Goal: Task Accomplishment & Management: Complete application form

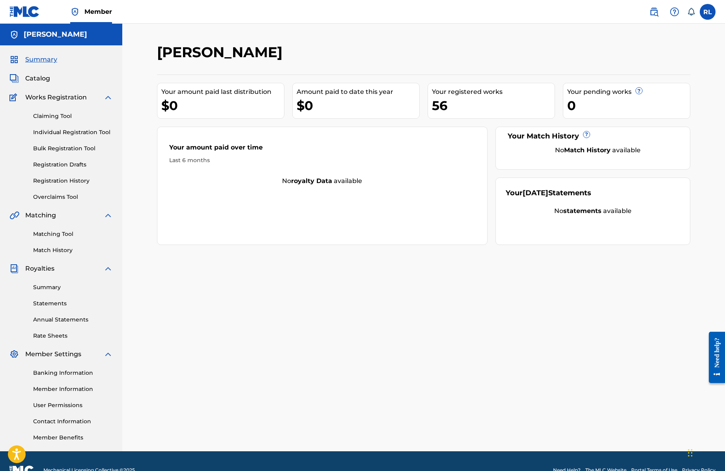
click at [48, 79] on span "Catalog" at bounding box center [37, 78] width 25 height 9
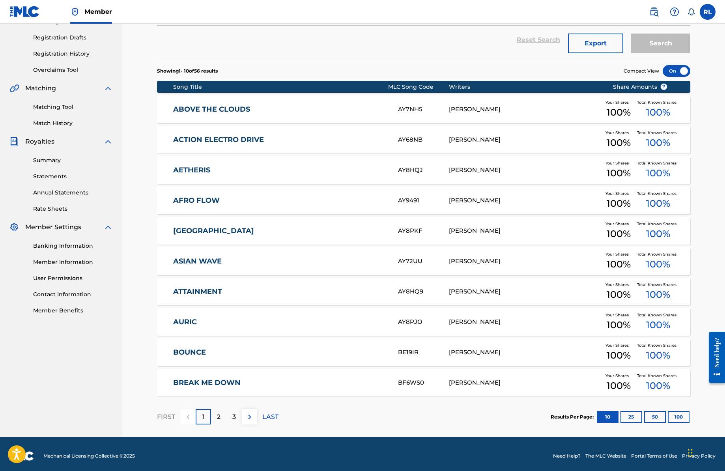
scroll to position [131, 0]
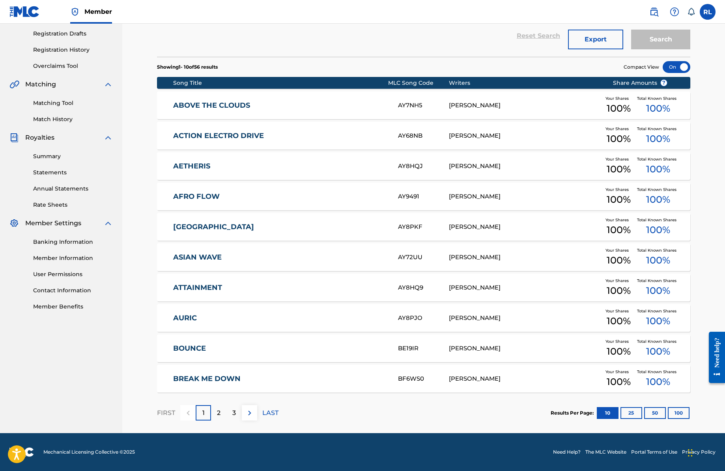
click at [74, 35] on link "Registration Drafts" at bounding box center [73, 34] width 80 height 8
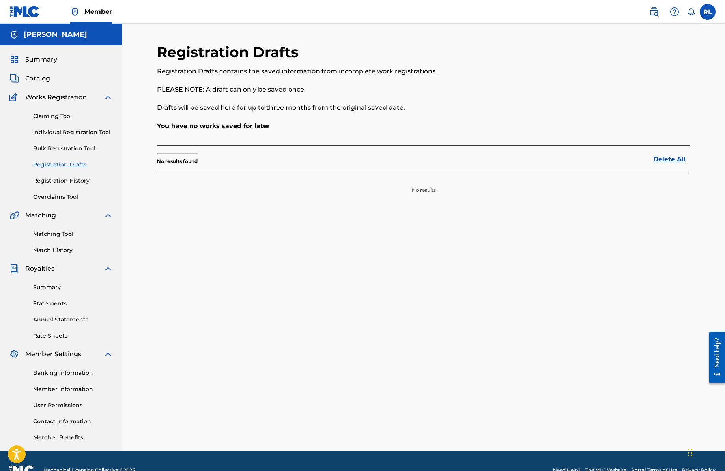
click at [74, 131] on link "Individual Registration Tool" at bounding box center [73, 132] width 80 height 8
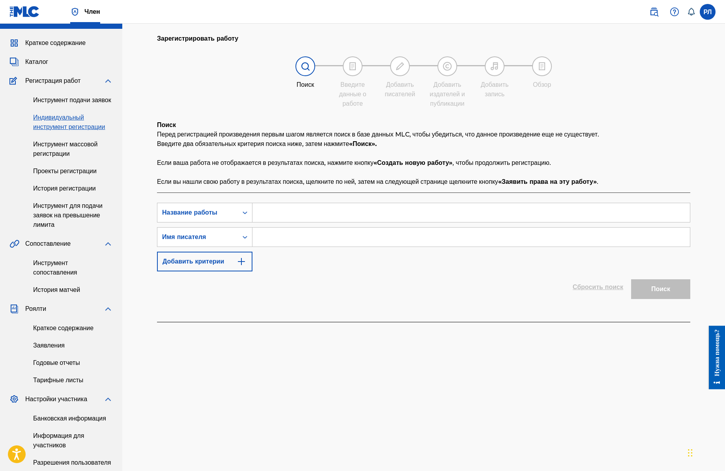
scroll to position [17, 0]
click at [61, 276] on font "Инструмент сопоставления" at bounding box center [55, 267] width 44 height 17
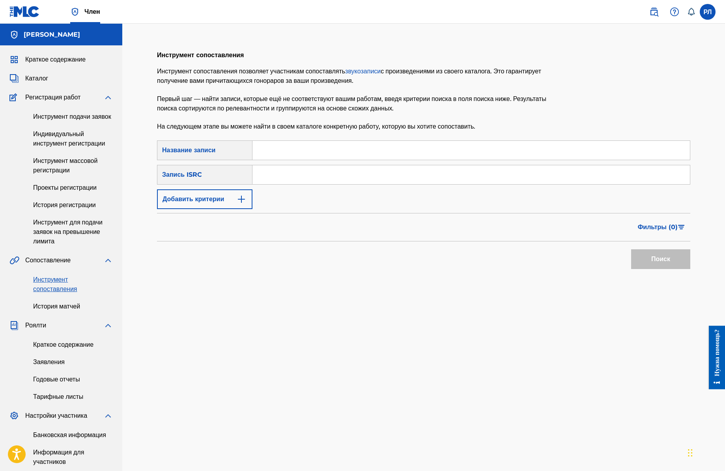
click at [288, 152] on input "Форма поиска" at bounding box center [470, 150] width 437 height 19
type input "Ф"
drag, startPoint x: 305, startPoint y: 151, endPoint x: 201, endPoint y: 129, distance: 106.7
click at [202, 130] on div "Инструмент сопоставления Инструмент сопоставления позволяет участникам сопостав…" at bounding box center [423, 290] width 533 height 494
paste input "us Peaks"
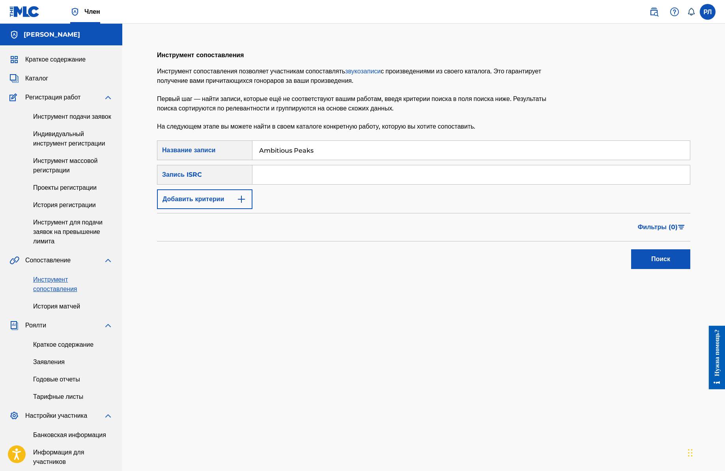
type input "Ambitious Peaks"
click at [631, 249] on button "Поиск" at bounding box center [660, 259] width 59 height 20
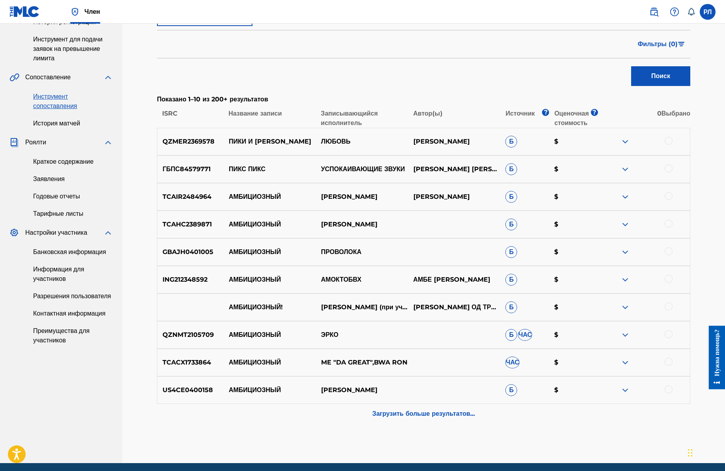
scroll to position [186, 0]
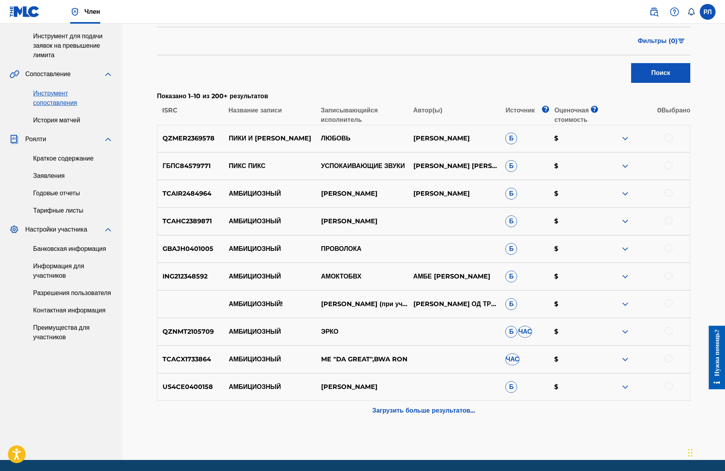
click at [464, 410] on font "Загрузить больше результатов..." at bounding box center [423, 409] width 102 height 7
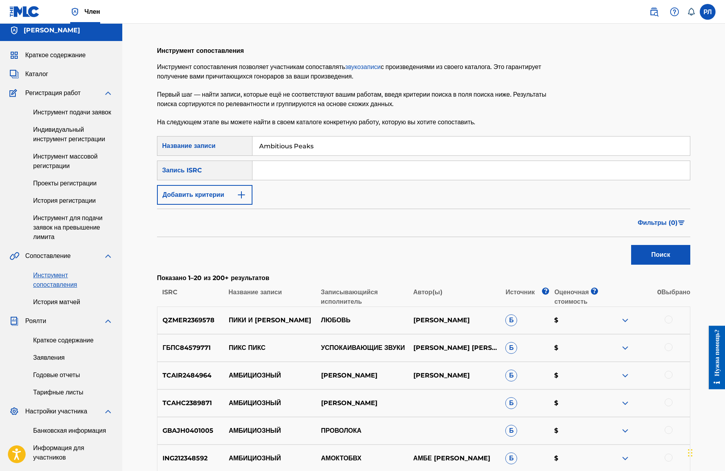
scroll to position [0, 0]
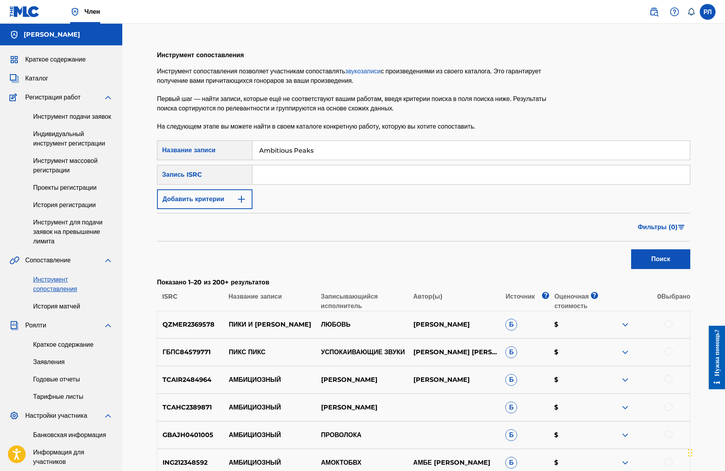
click at [283, 175] on input "Форма поиска" at bounding box center [470, 174] width 437 height 19
type input "Puma Tunes"
click at [660, 260] on font "Поиск" at bounding box center [660, 258] width 19 height 7
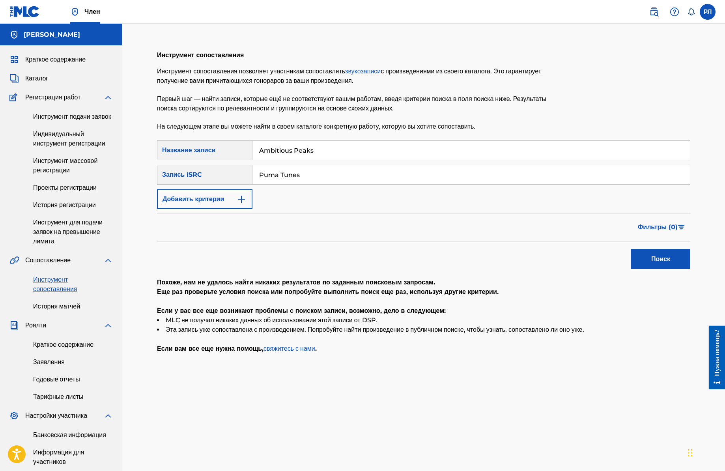
drag, startPoint x: 302, startPoint y: 147, endPoint x: 220, endPoint y: 139, distance: 81.6
click at [222, 140] on div "Инструмент сопоставления Инструмент сопоставления позволяет участникам сопостав…" at bounding box center [423, 290] width 533 height 494
click at [71, 118] on font "Инструмент подачи заявок" at bounding box center [72, 116] width 78 height 7
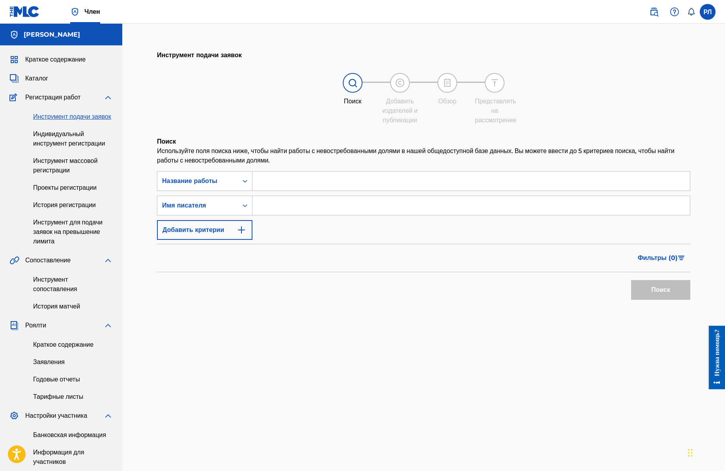
click at [294, 184] on input "Форма поиска" at bounding box center [470, 180] width 437 height 19
paste input "Ambitious Peaks"
type input "Ambitious Peaks"
click at [307, 215] on input "Форма поиска" at bounding box center [470, 205] width 437 height 19
type input "Puma Tunes"
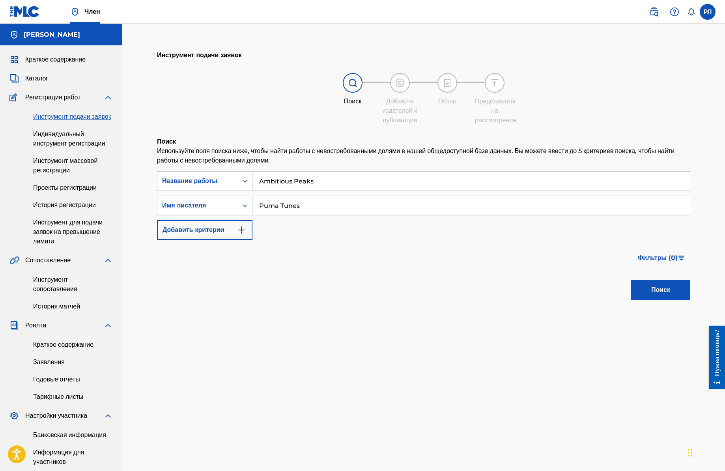
click at [663, 293] on font "Поиск" at bounding box center [660, 289] width 19 height 7
click at [190, 233] on font "Добавить критерии" at bounding box center [192, 229] width 61 height 7
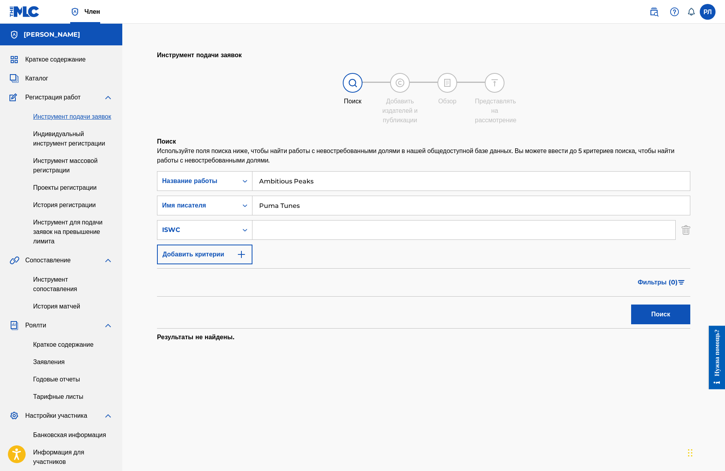
click at [75, 144] on font "Индивидуальный инструмент регистрации" at bounding box center [69, 138] width 72 height 17
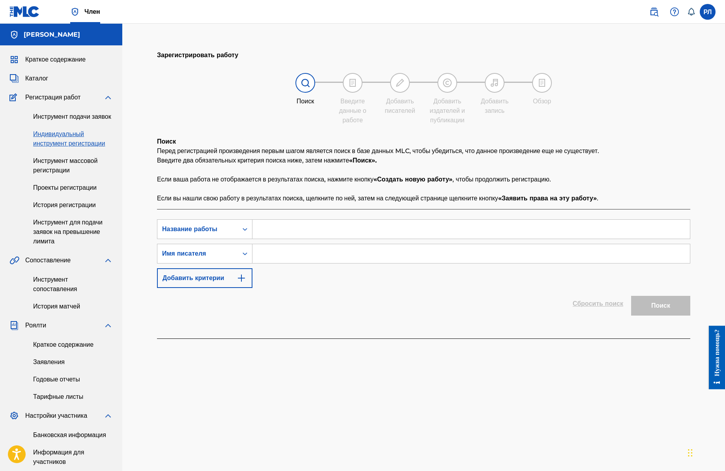
click at [281, 238] on input "Форма поиска" at bounding box center [470, 229] width 437 height 19
paste input "Ambitious Peaks"
type input "Ambitious Peaks"
click at [286, 259] on input "Форма поиска" at bounding box center [470, 253] width 437 height 19
type input "Puma Tunes"
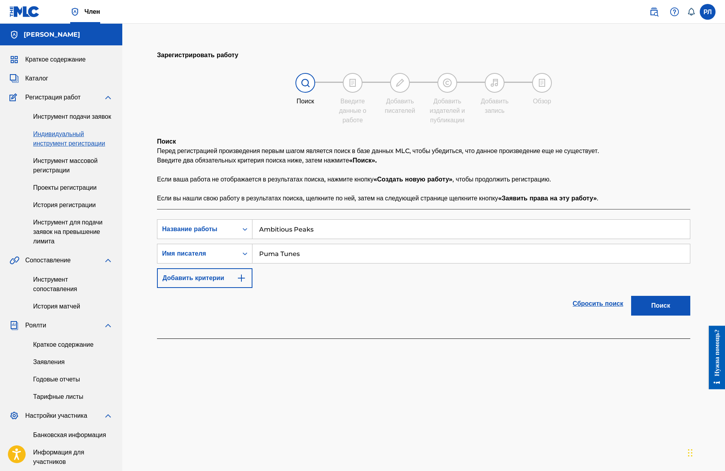
click at [631, 296] on button "Поиск" at bounding box center [660, 306] width 59 height 20
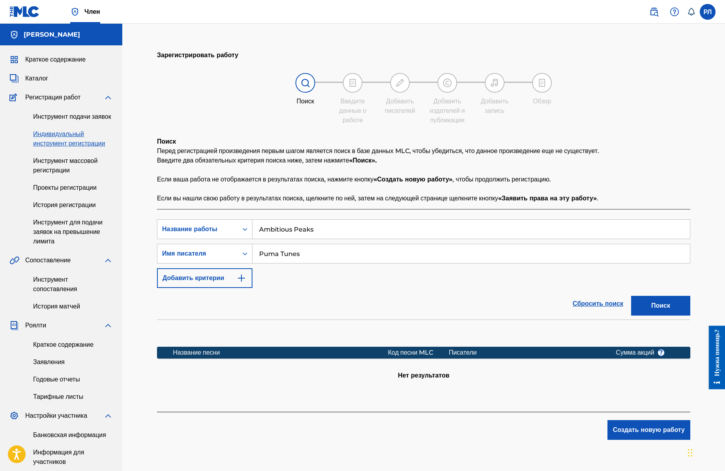
click at [661, 433] on font "Создать новую работу" at bounding box center [649, 429] width 72 height 7
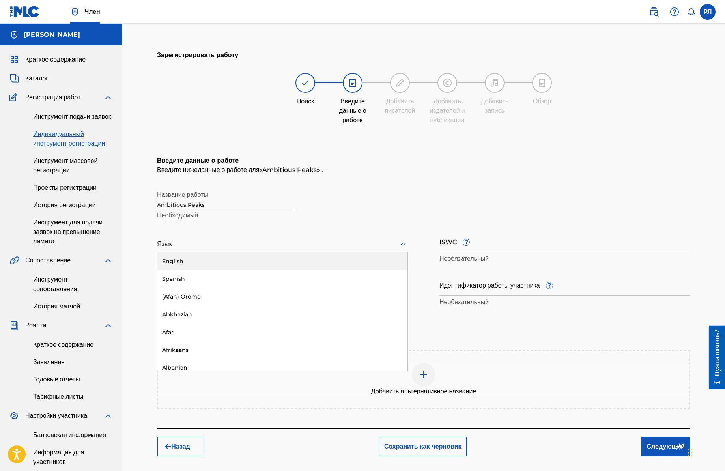
click at [210, 252] on div "Язык" at bounding box center [282, 244] width 251 height 17
click at [212, 271] on div "Английский" at bounding box center [282, 261] width 250 height 19
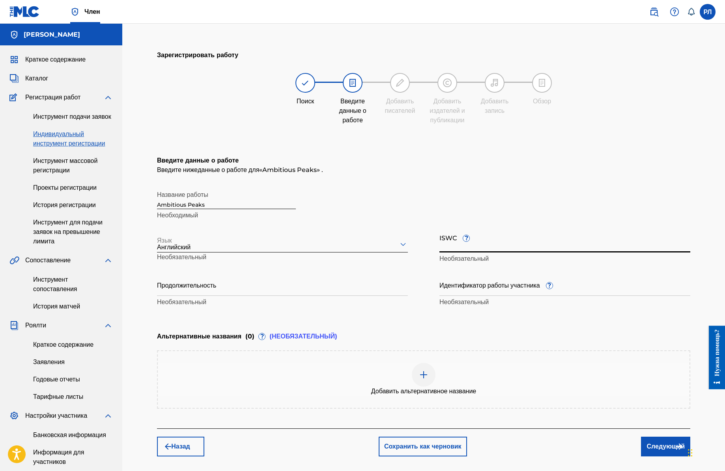
click at [501, 252] on input "ISWC ?" at bounding box center [564, 241] width 251 height 22
paste input "T-333.783.940-0"
type input "T-333.783.940-0"
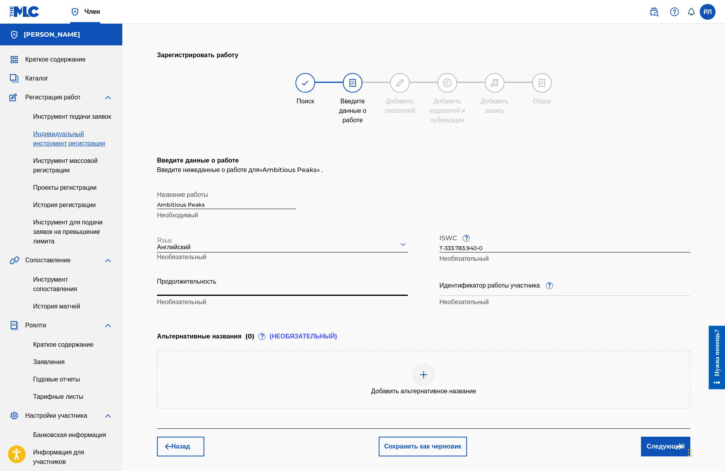
click at [196, 292] on input "Продолжительность" at bounding box center [282, 284] width 251 height 22
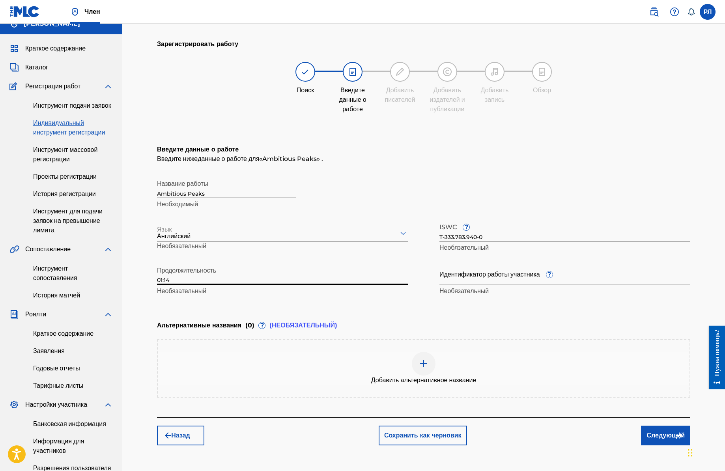
scroll to position [140, 0]
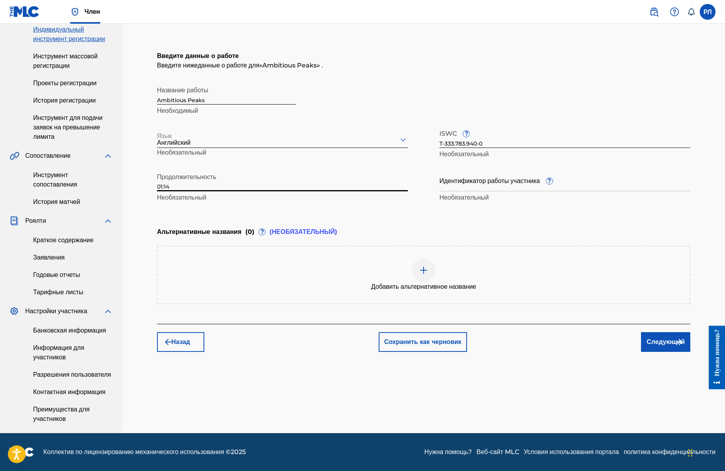
type input "01:14"
click at [668, 338] on font "Следующий" at bounding box center [665, 341] width 38 height 7
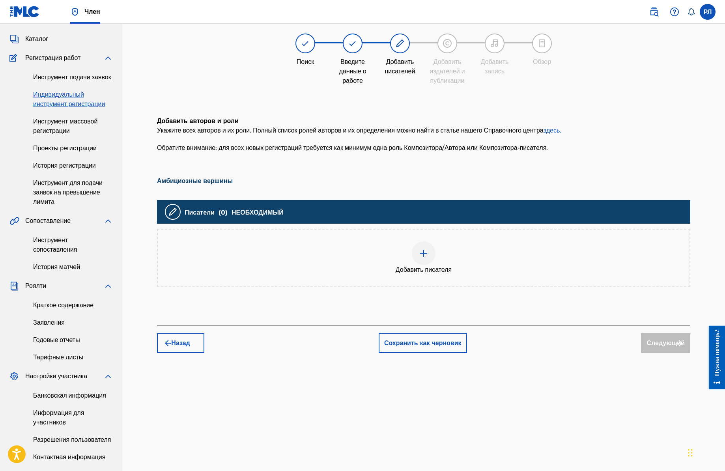
scroll to position [35, 0]
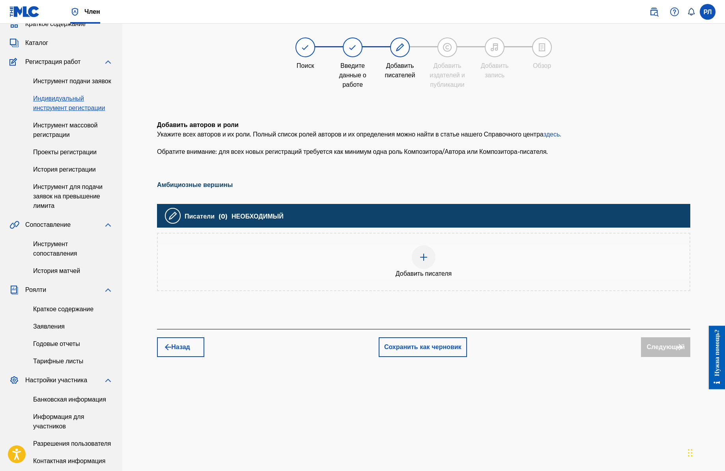
click at [425, 262] on img at bounding box center [423, 256] width 9 height 9
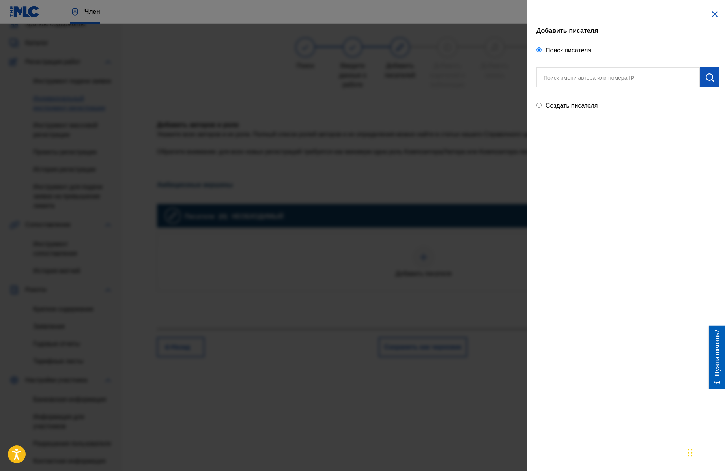
click at [595, 78] on input "text" at bounding box center [617, 77] width 163 height 20
type input "[PERSON_NAME]"
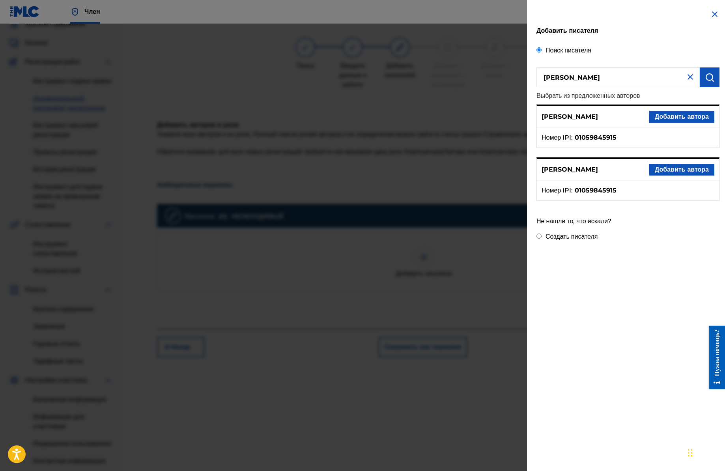
click at [676, 170] on font "Добавить автора" at bounding box center [681, 169] width 54 height 7
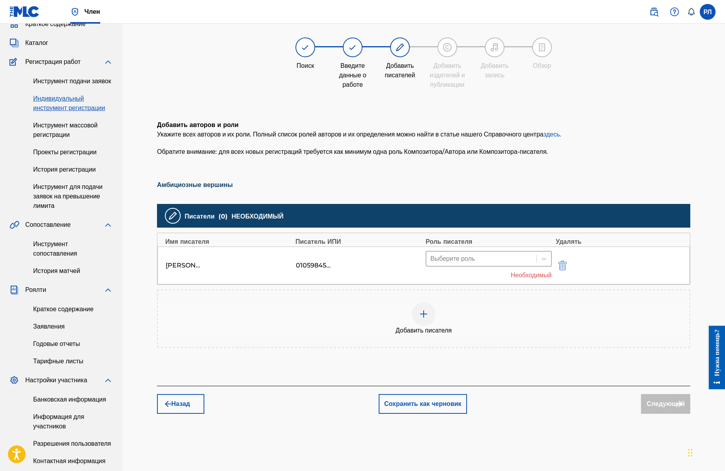
click at [497, 264] on div at bounding box center [481, 258] width 102 height 11
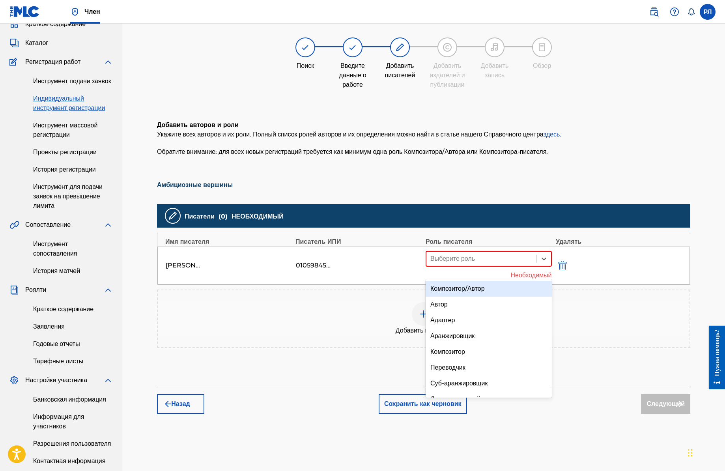
click at [484, 291] on font "Композитор/Автор" at bounding box center [457, 288] width 54 height 7
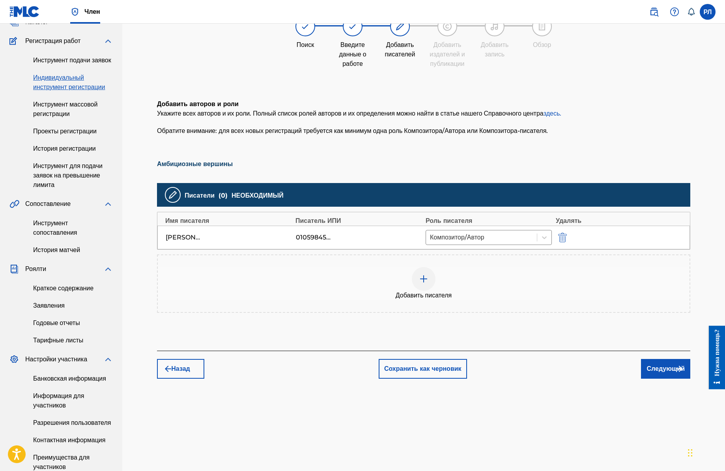
click at [674, 373] on img "submit" at bounding box center [678, 368] width 9 height 9
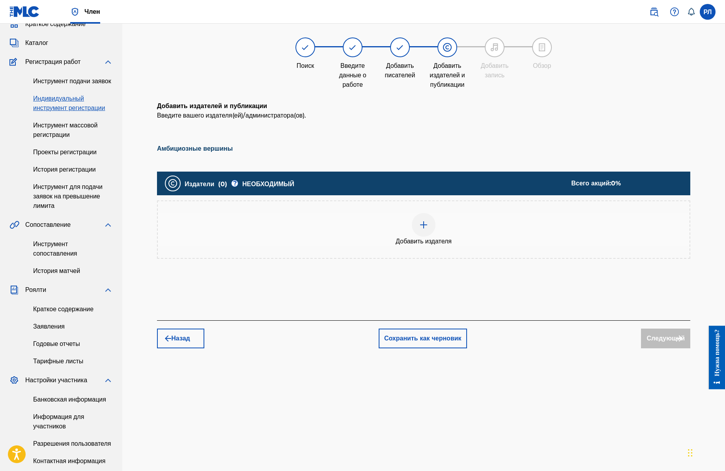
click at [427, 229] on img at bounding box center [423, 224] width 9 height 9
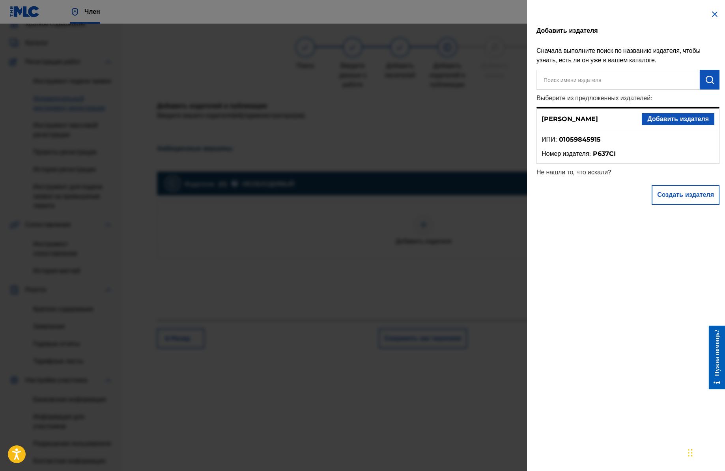
click at [675, 118] on font "Добавить издателя" at bounding box center [677, 118] width 61 height 7
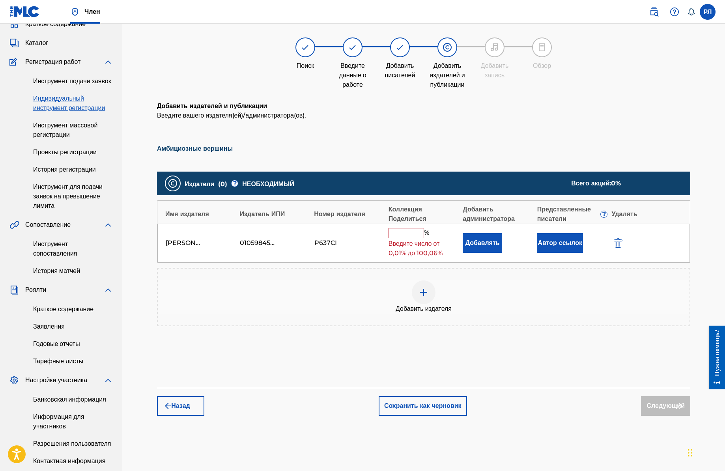
click at [411, 238] on input "text" at bounding box center [405, 233] width 35 height 10
type input "100"
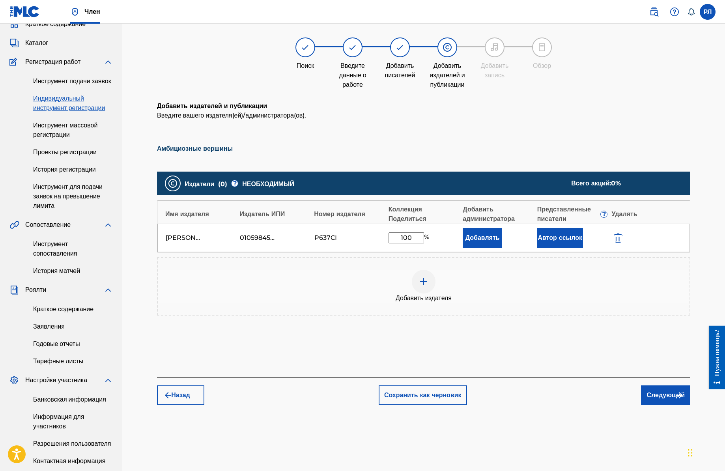
click at [656, 399] on font "Следующий" at bounding box center [665, 394] width 38 height 7
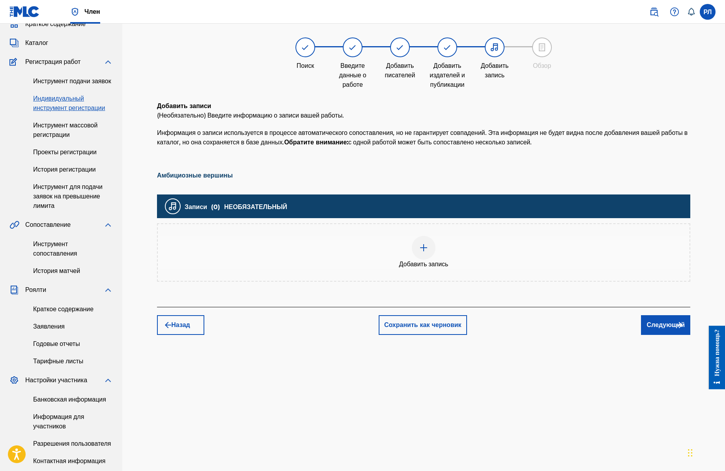
click at [669, 328] on font "Следующий" at bounding box center [665, 324] width 38 height 7
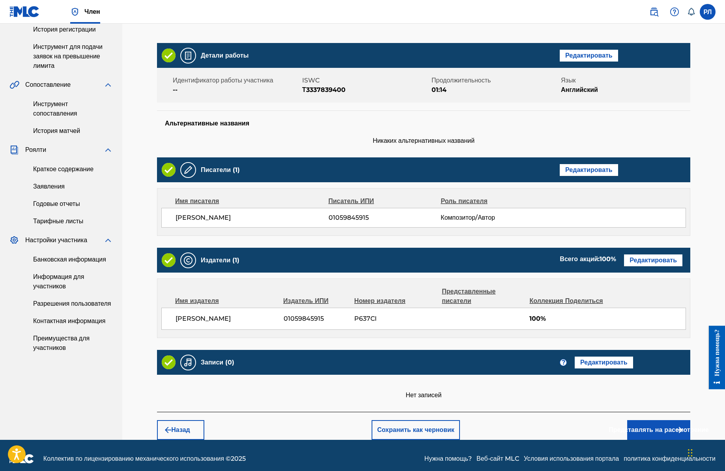
scroll to position [192, 0]
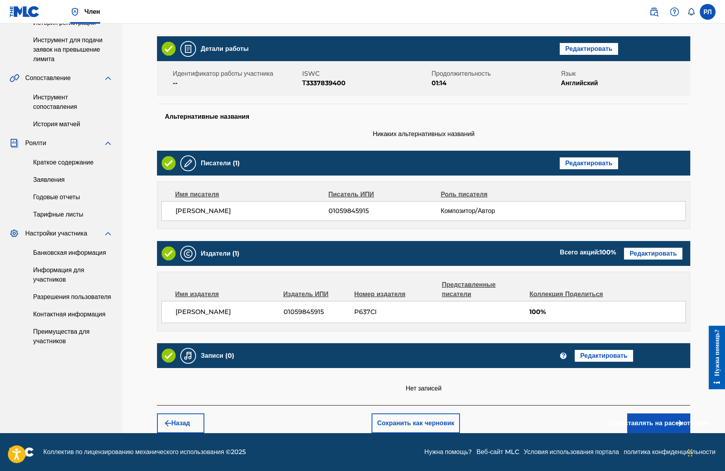
click at [178, 419] on font "Назад" at bounding box center [180, 422] width 19 height 7
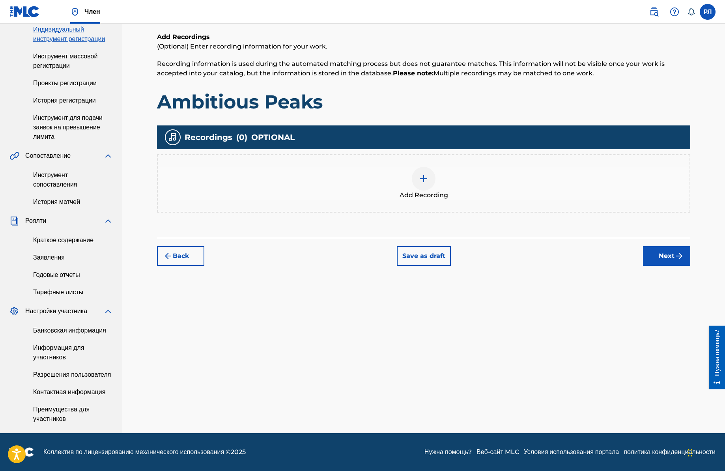
scroll to position [152, 0]
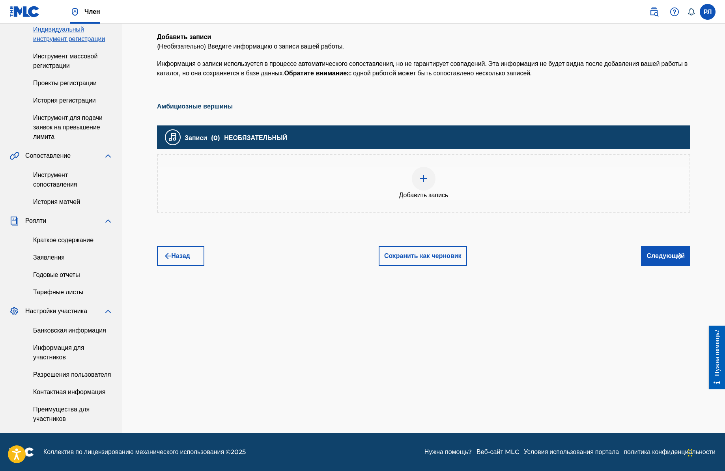
click at [420, 174] on img at bounding box center [423, 178] width 9 height 9
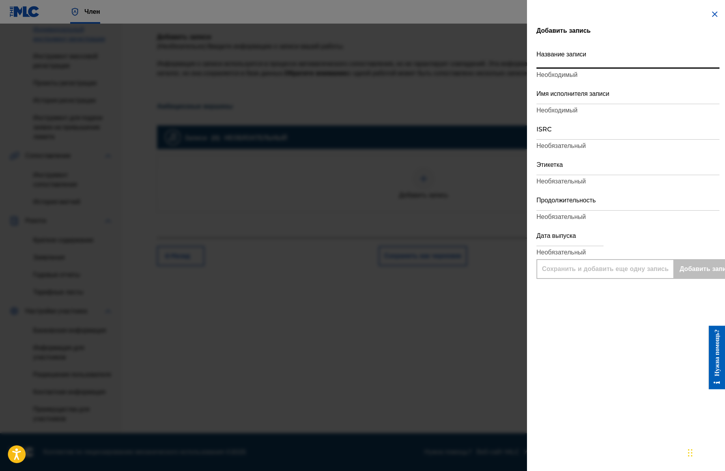
click at [569, 63] on input "Название записи" at bounding box center [627, 57] width 183 height 22
paste input "Ambitious Peaks"
type input "Ambitious Peaks"
type input "Add Recording"
type input "Ambitious Peaks"
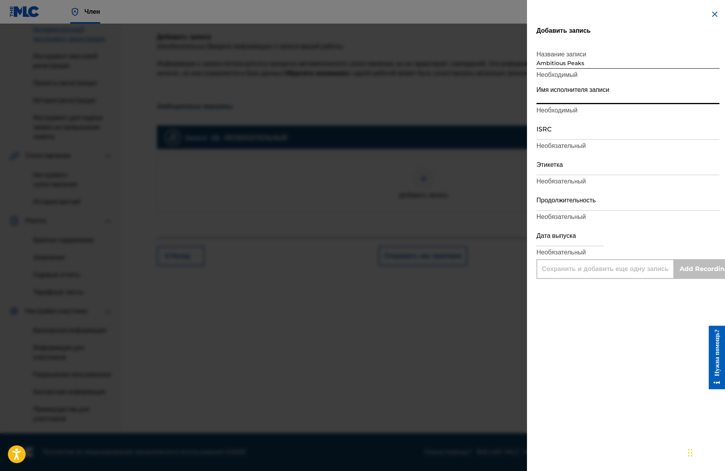
click at [575, 96] on input "Имя исполнителя записи" at bounding box center [627, 93] width 183 height 22
type input "Puma Tunes"
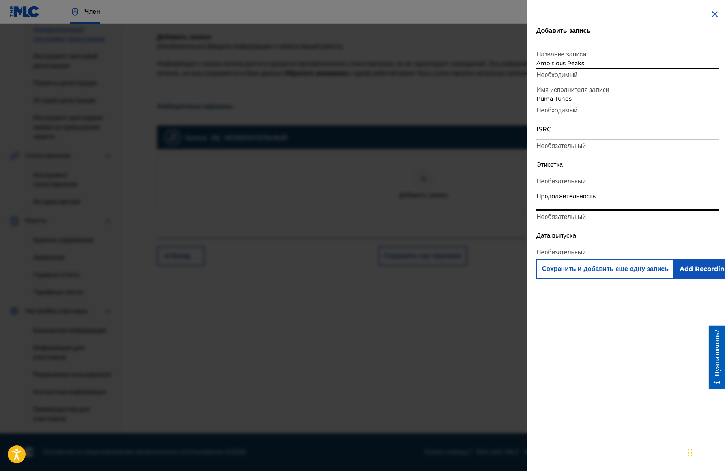
click at [590, 205] on input "Продолжительность" at bounding box center [627, 199] width 183 height 22
type input "01:14"
click at [629, 392] on div "Добавить запись Название записи Ambitious Peaks Необходимый Имя исполнителя зап…" at bounding box center [628, 235] width 202 height 471
click at [702, 269] on input "Add Recording" at bounding box center [704, 269] width 60 height 20
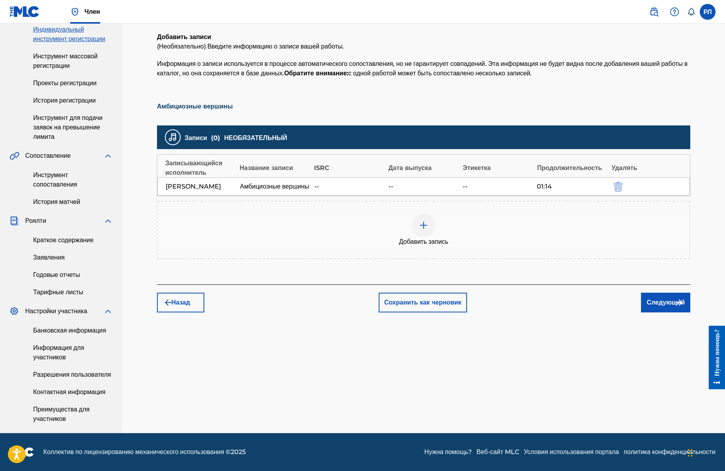
click at [192, 292] on button "Назад" at bounding box center [180, 302] width 47 height 20
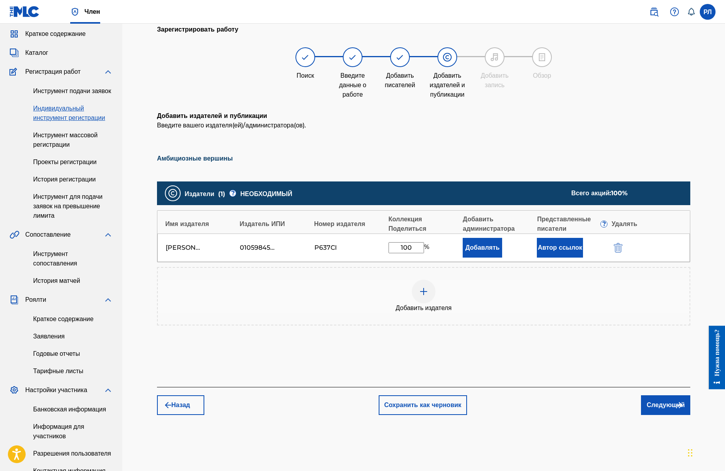
scroll to position [0, 0]
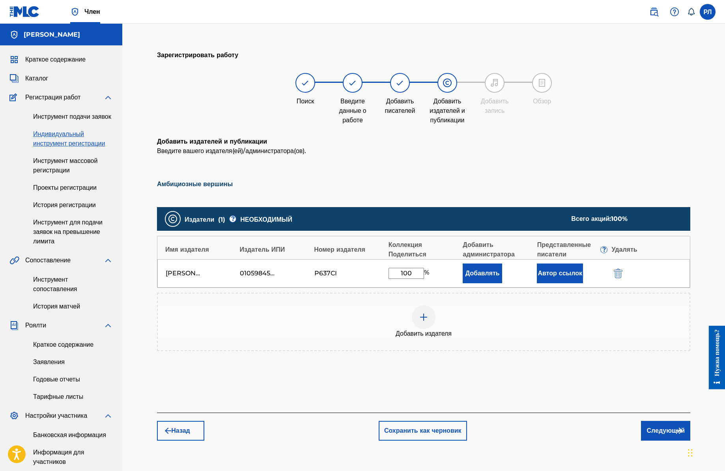
click at [661, 434] on font "Следующий" at bounding box center [665, 430] width 38 height 7
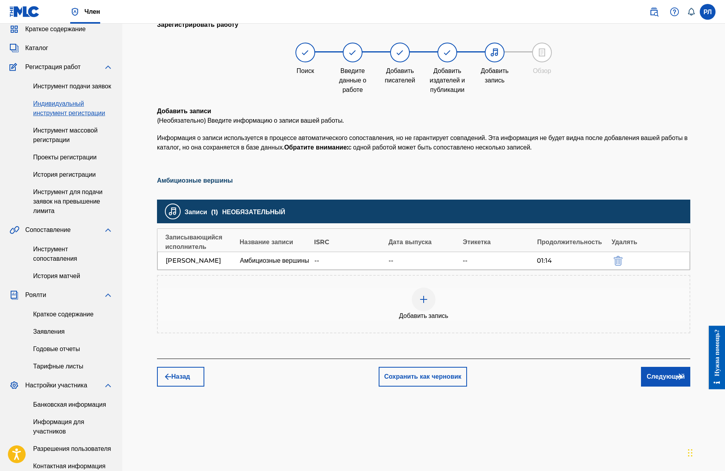
scroll to position [35, 0]
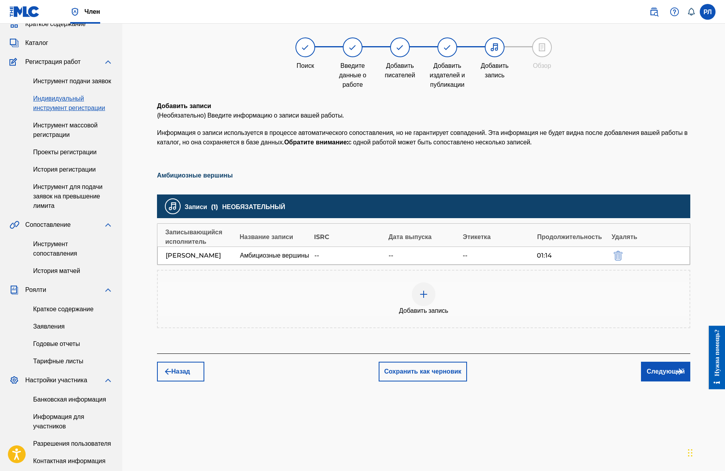
click at [496, 49] on img at bounding box center [494, 47] width 9 height 9
click at [421, 299] on img at bounding box center [423, 293] width 9 height 9
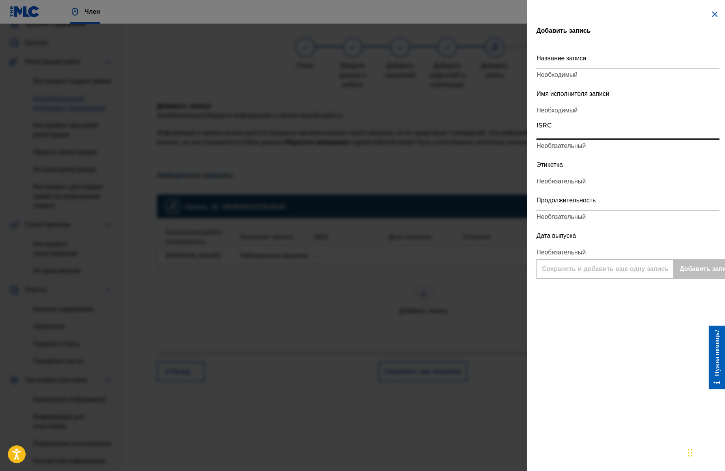
click at [564, 132] on input "ISRC" at bounding box center [627, 128] width 183 height 22
paste input "GXBDS2301709"
type input "GXBDS2301709"
type input "Add Recording"
type input "GXBDS2301709"
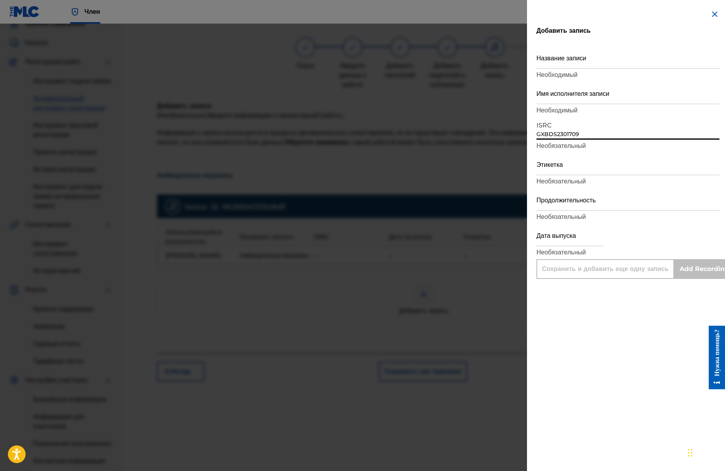
click at [673, 204] on input "Продолжительность" at bounding box center [627, 199] width 183 height 22
click at [660, 333] on div "Добавить запись Название записи Необходимый Имя исполнителя записи Необходимый …" at bounding box center [628, 235] width 202 height 471
click at [712, 13] on img at bounding box center [714, 13] width 9 height 9
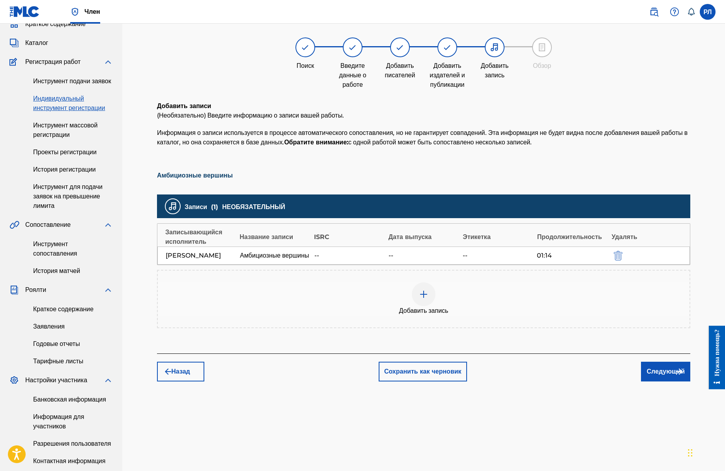
click at [194, 381] on button "Назад" at bounding box center [180, 371] width 47 height 20
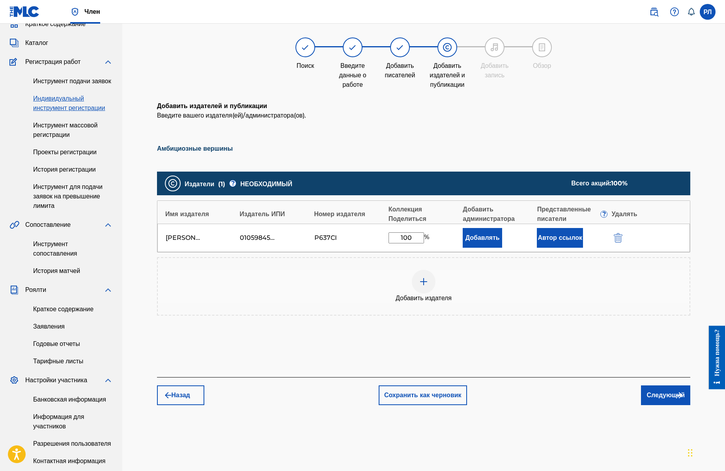
click at [652, 399] on font "Следующий" at bounding box center [665, 394] width 38 height 7
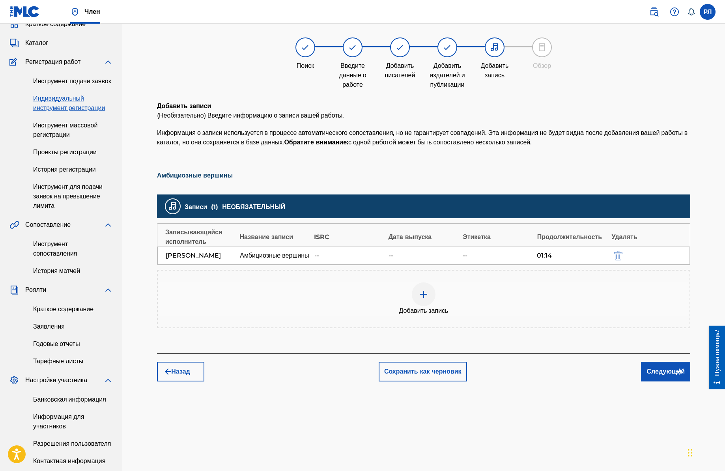
click at [615, 260] on img "submit" at bounding box center [617, 255] width 9 height 9
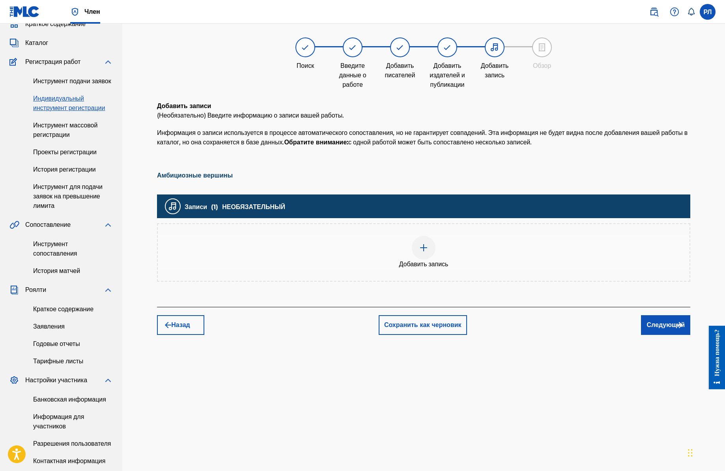
click at [426, 252] on img at bounding box center [423, 247] width 9 height 9
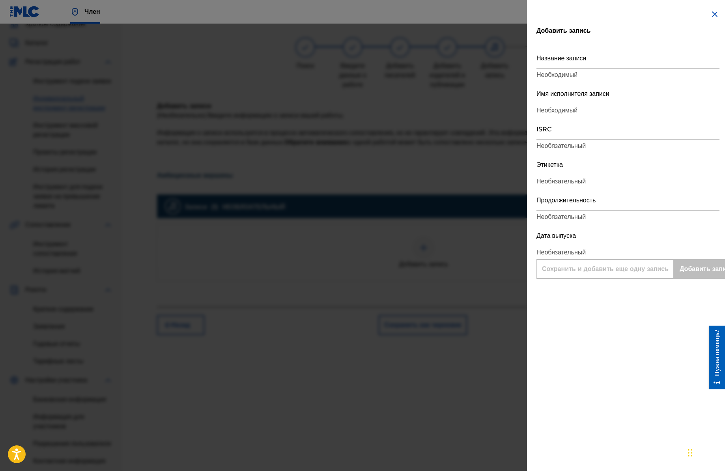
click at [592, 54] on input "Название записи" at bounding box center [627, 57] width 183 height 22
click at [581, 138] on input "ISRC" at bounding box center [627, 128] width 183 height 22
paste input "GXBDS2301709"
type input "GXBDS2301709"
type input "Add Recording"
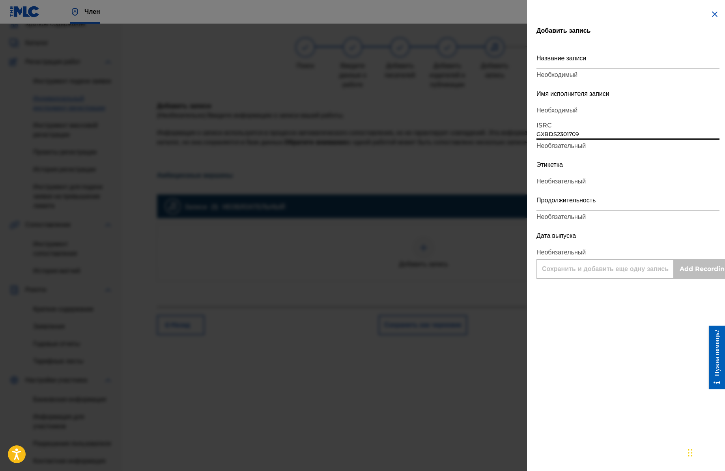
type input "GXBDS2301709"
click at [613, 61] on input "Название записи" at bounding box center [627, 57] width 183 height 22
paste input "Ambitious Peaks"
type input "Ambitious Peaks"
click at [613, 94] on input "Имя исполнителя записи" at bounding box center [627, 93] width 183 height 22
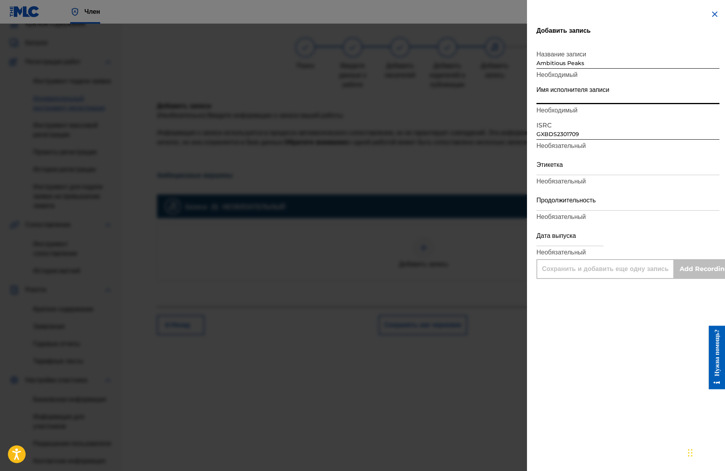
type input "Puma Tunes"
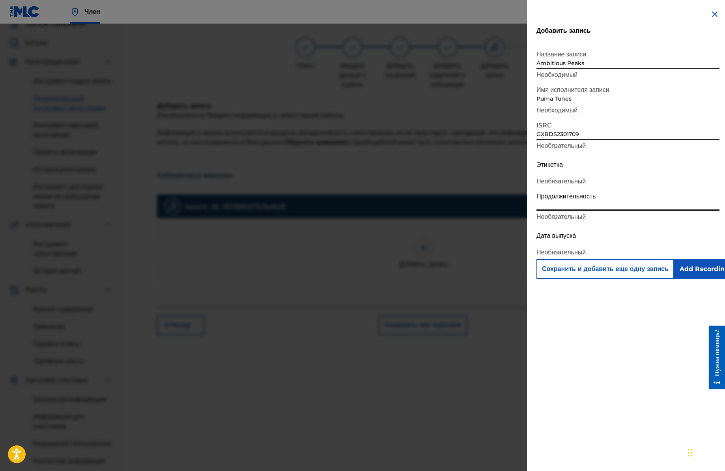
click at [589, 201] on input "Продолжительность" at bounding box center [627, 199] width 183 height 22
type input "01:14"
click at [715, 271] on input "Add Recording" at bounding box center [704, 269] width 60 height 20
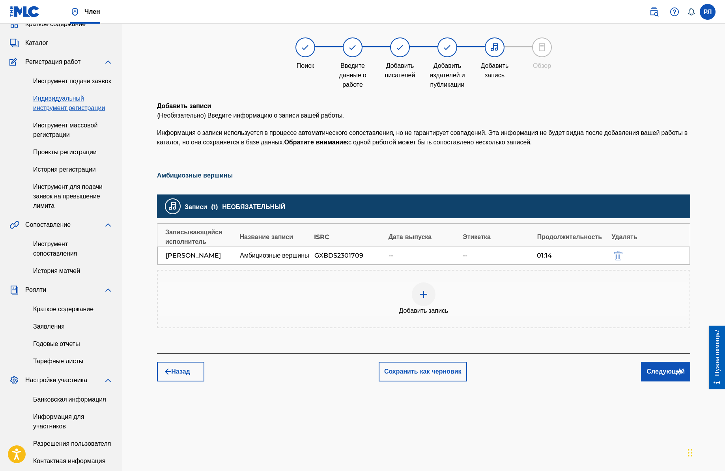
click at [662, 376] on font "Следующий" at bounding box center [665, 371] width 38 height 9
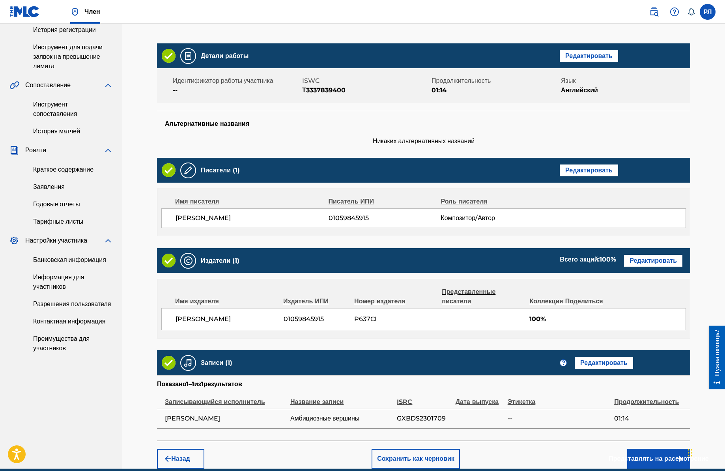
scroll to position [220, 0]
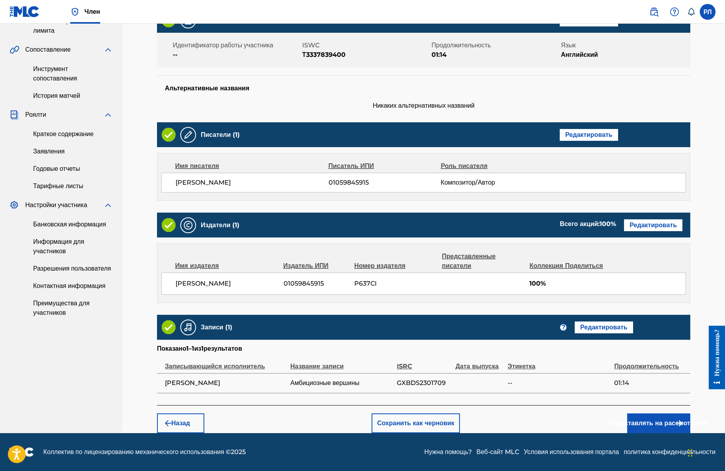
click at [665, 419] on font "Представлять на рассмотрение" at bounding box center [658, 422] width 100 height 7
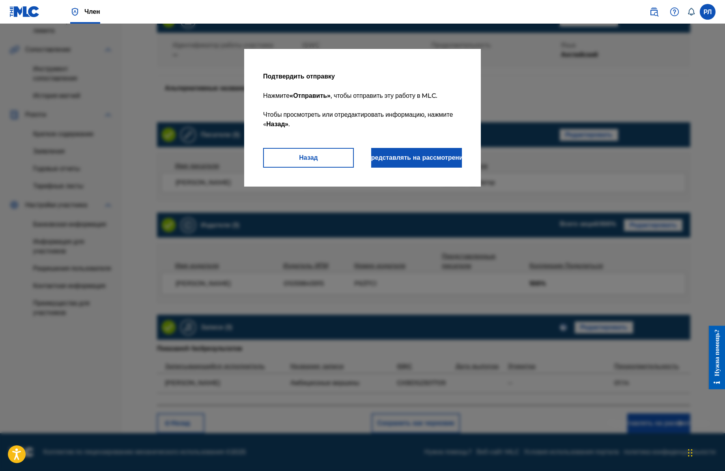
click at [430, 155] on font "Представлять на рассмотрение" at bounding box center [416, 157] width 100 height 7
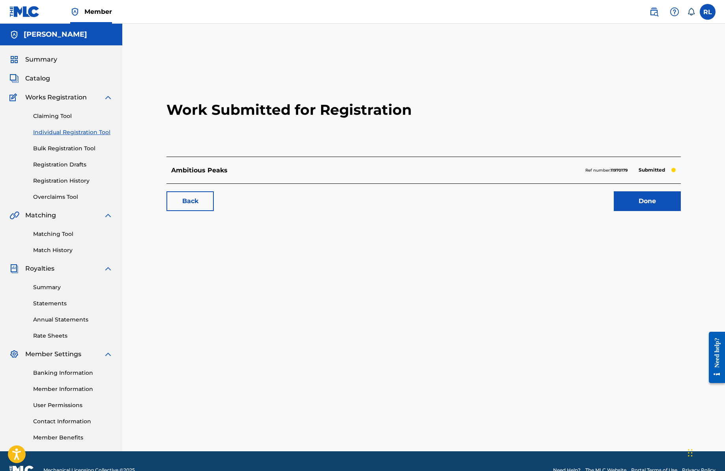
click at [46, 78] on span "Catalog" at bounding box center [37, 78] width 25 height 9
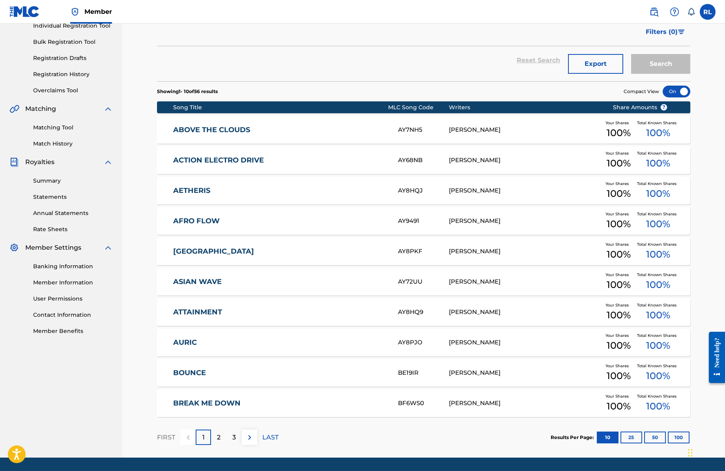
scroll to position [117, 0]
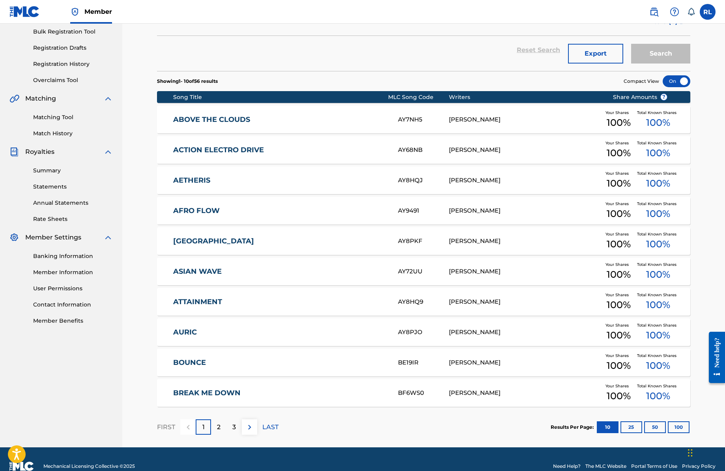
click at [217, 427] on p "2" at bounding box center [219, 426] width 4 height 9
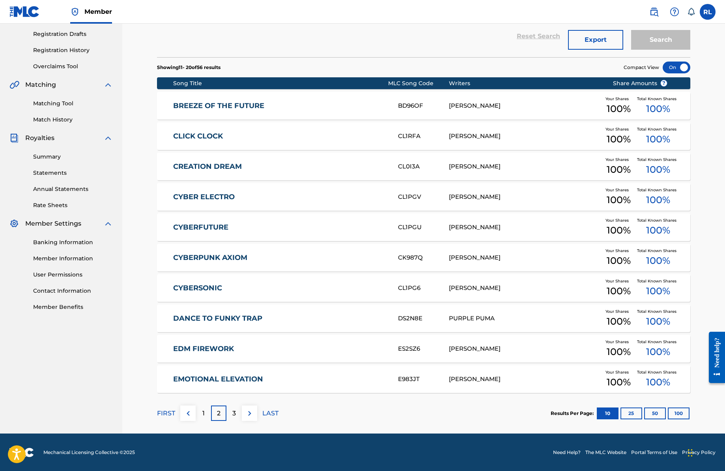
scroll to position [131, 0]
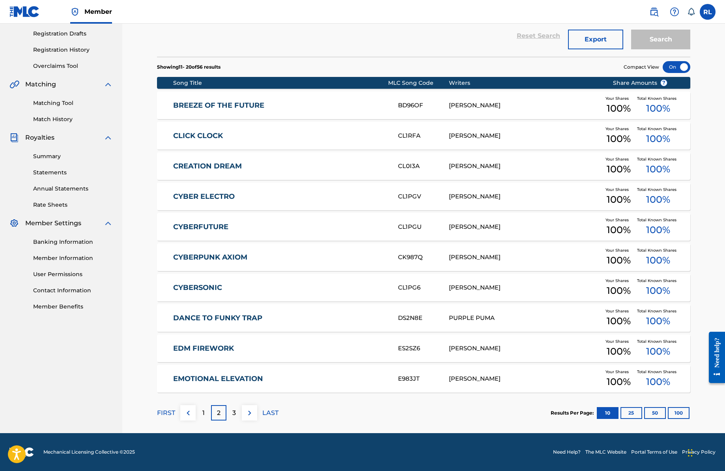
click at [231, 414] on div "3" at bounding box center [233, 412] width 15 height 15
click at [204, 414] on p "2" at bounding box center [203, 412] width 4 height 9
click at [204, 410] on div "1" at bounding box center [203, 412] width 15 height 15
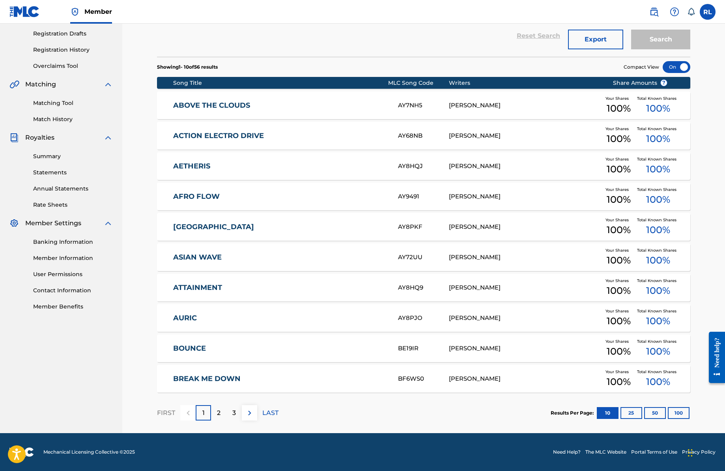
click at [236, 411] on div "3" at bounding box center [233, 412] width 15 height 15
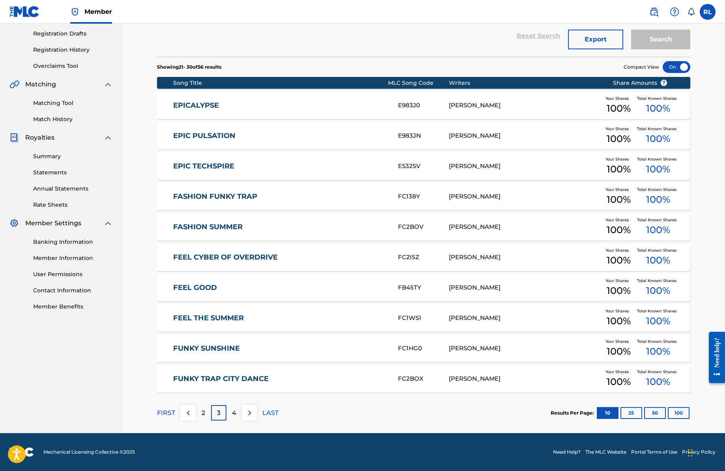
click at [234, 413] on p "4" at bounding box center [234, 412] width 4 height 9
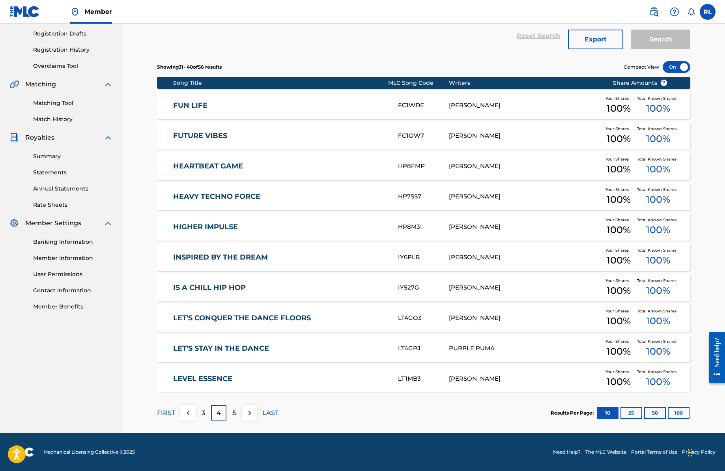
click at [230, 412] on div "5" at bounding box center [233, 412] width 15 height 15
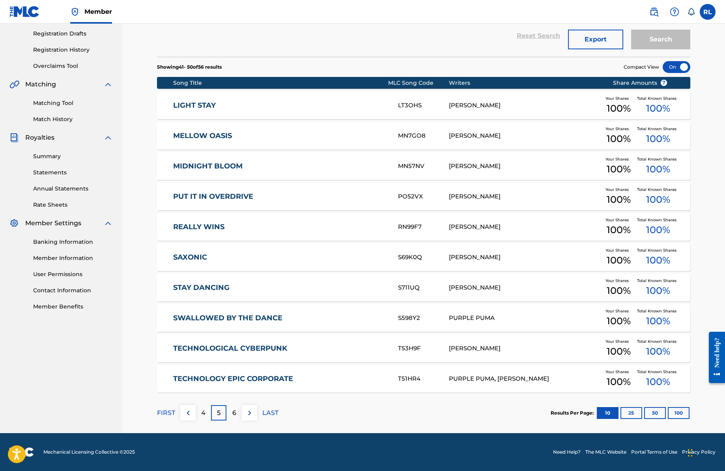
click at [203, 412] on p "4" at bounding box center [203, 412] width 4 height 9
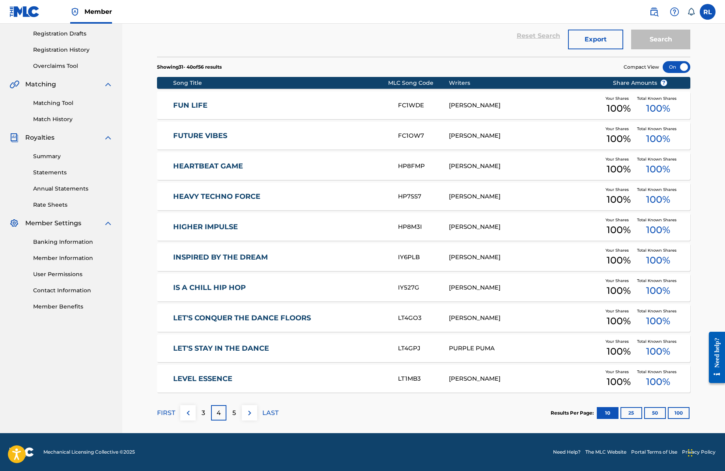
click at [231, 415] on div "5" at bounding box center [233, 412] width 15 height 15
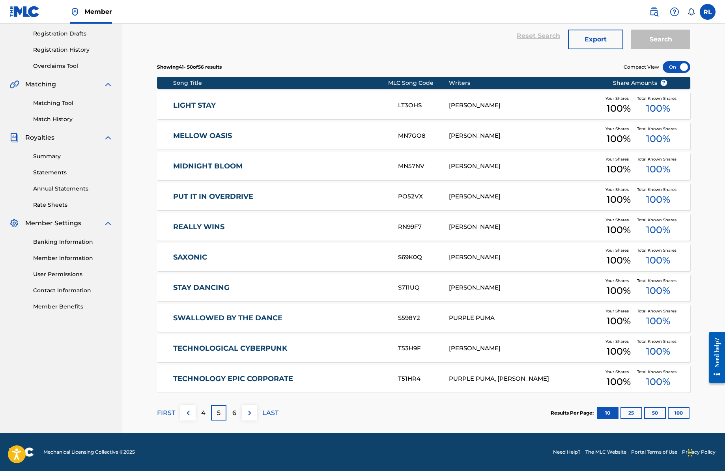
click at [233, 412] on p "6" at bounding box center [234, 412] width 4 height 9
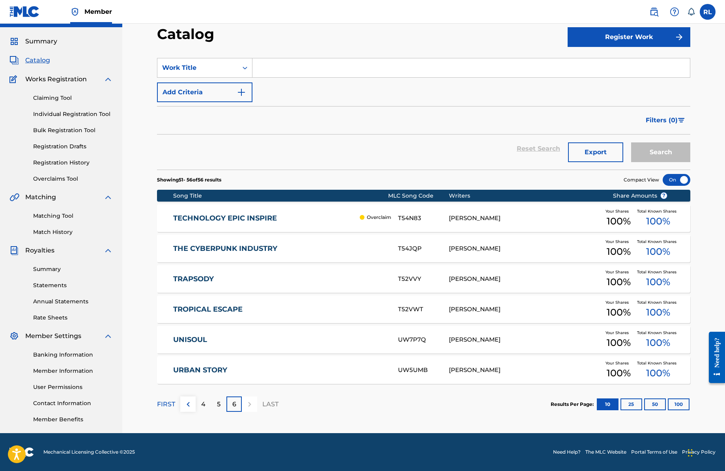
click at [233, 405] on p "6" at bounding box center [234, 403] width 4 height 9
click at [218, 404] on p "5" at bounding box center [219, 403] width 4 height 9
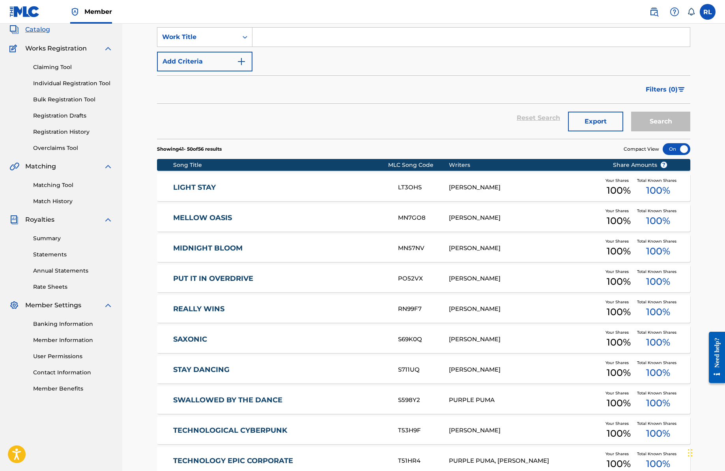
scroll to position [131, 0]
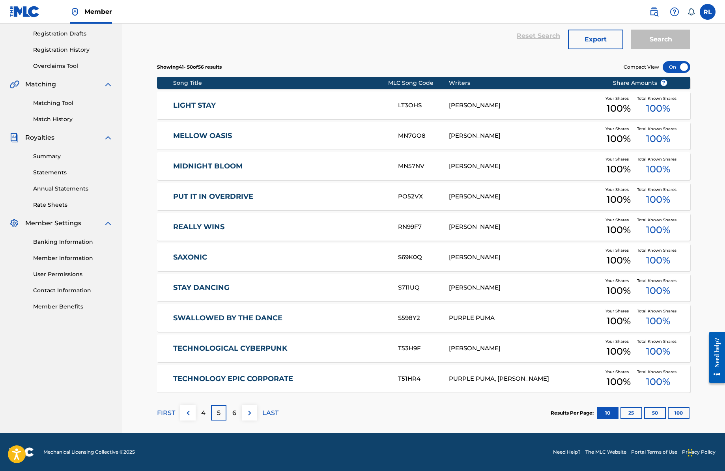
click at [206, 413] on div "4" at bounding box center [203, 412] width 15 height 15
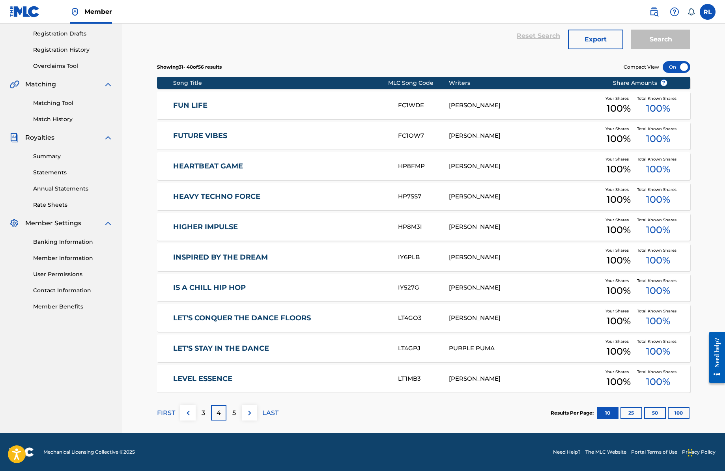
click at [206, 413] on div "3" at bounding box center [203, 412] width 15 height 15
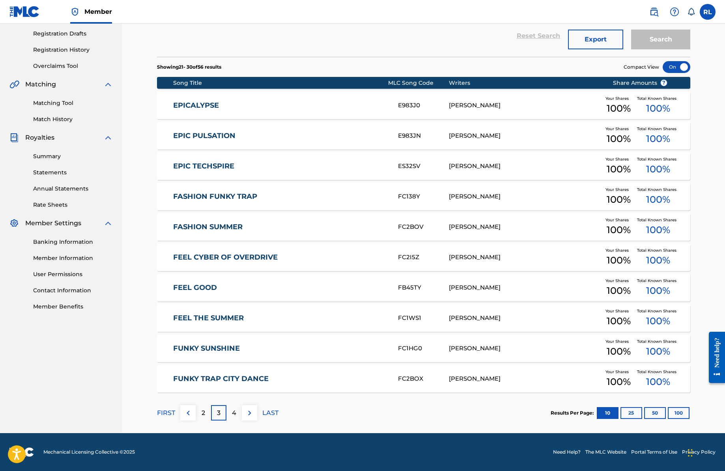
click at [204, 411] on p "2" at bounding box center [203, 412] width 4 height 9
click at [203, 414] on p "1" at bounding box center [203, 412] width 2 height 9
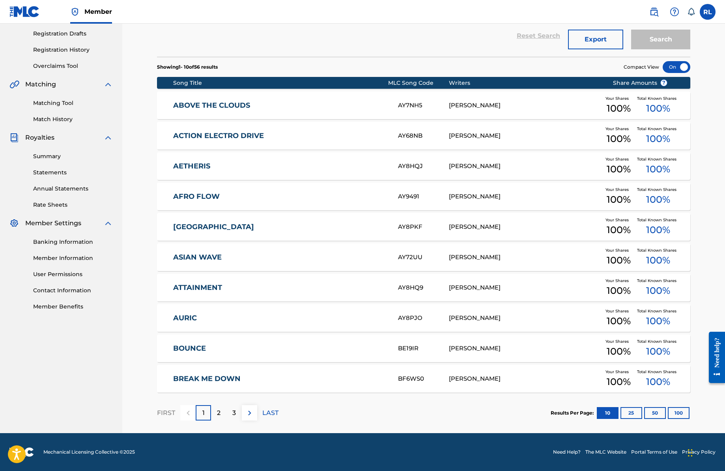
click at [252, 414] on img at bounding box center [249, 412] width 9 height 9
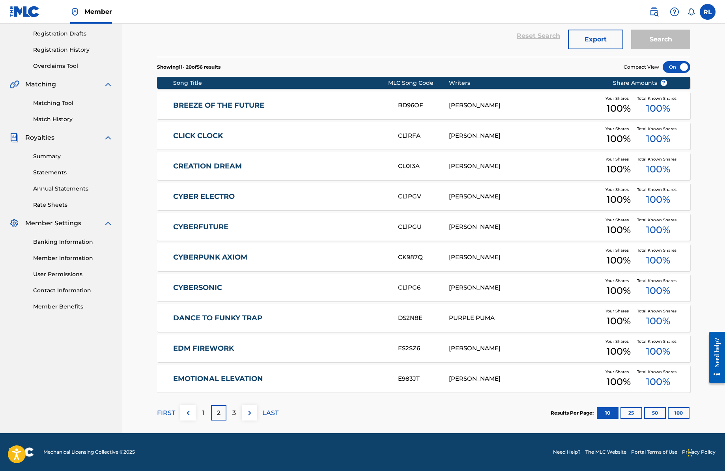
click at [251, 413] on img at bounding box center [249, 412] width 9 height 9
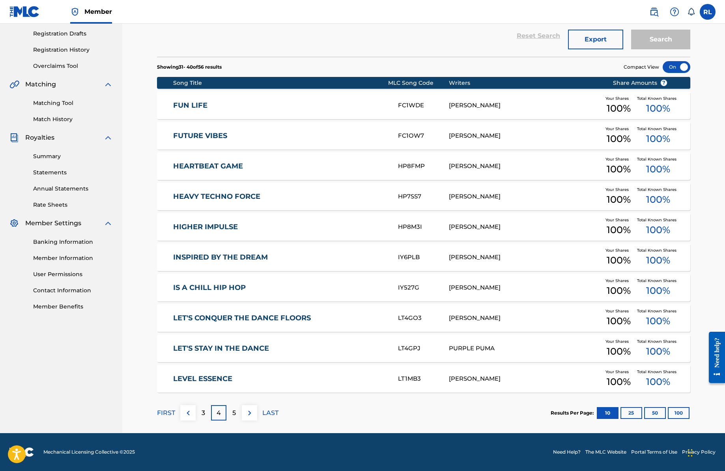
click at [251, 413] on img at bounding box center [249, 412] width 9 height 9
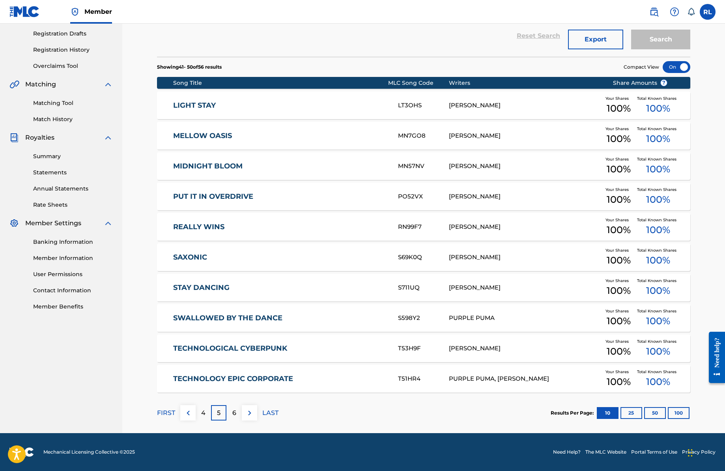
click at [251, 413] on img at bounding box center [249, 412] width 9 height 9
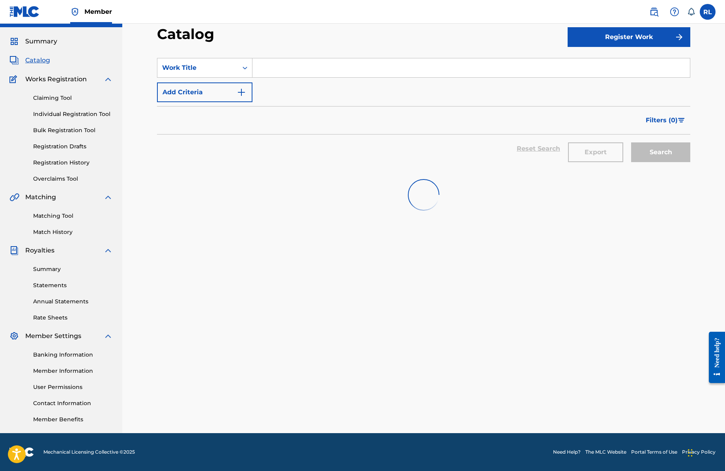
scroll to position [18, 0]
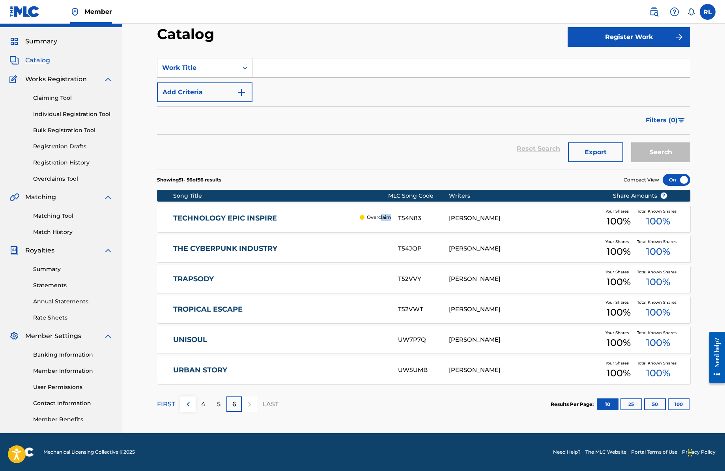
drag, startPoint x: 393, startPoint y: 217, endPoint x: 381, endPoint y: 217, distance: 11.4
click at [381, 217] on div "TECHNOLOGY EPIC INSPIRE Overclaim" at bounding box center [285, 218] width 225 height 9
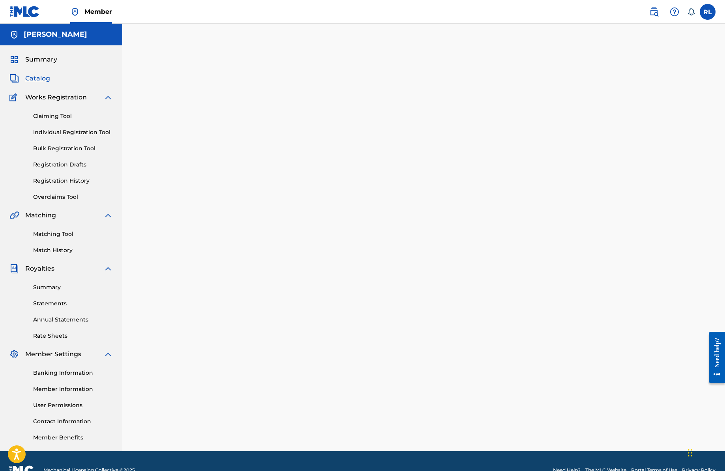
drag, startPoint x: 381, startPoint y: 217, endPoint x: 372, endPoint y: 220, distance: 9.9
click at [380, 218] on div at bounding box center [423, 247] width 552 height 408
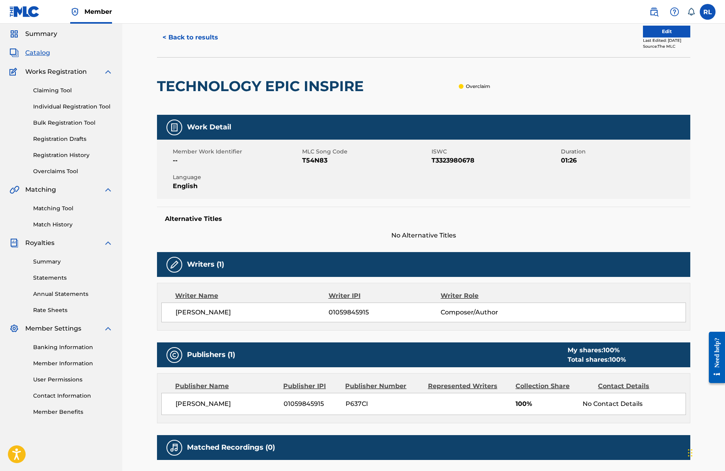
scroll to position [18, 0]
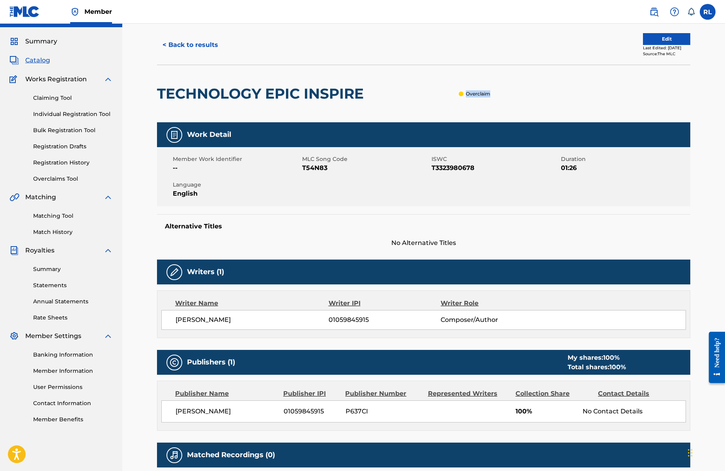
drag, startPoint x: 494, startPoint y: 93, endPoint x: 467, endPoint y: 93, distance: 27.6
click at [467, 93] on div "TECHNOLOGY EPIC INSPIRE Overclaim" at bounding box center [423, 94] width 533 height 58
copy p "Overclaim"
click at [494, 93] on div "TECHNOLOGY EPIC INSPIRE Overclaim" at bounding box center [423, 94] width 533 height 58
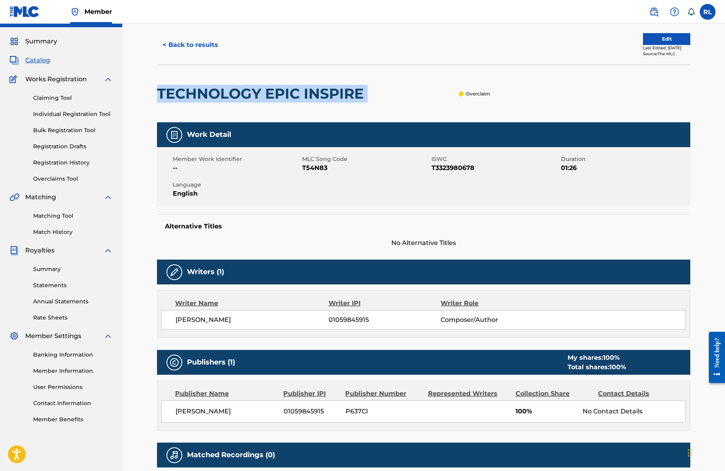
drag, startPoint x: 368, startPoint y: 94, endPoint x: 162, endPoint y: 94, distance: 205.4
click at [159, 95] on div "TECHNOLOGY EPIC INSPIRE Overclaim" at bounding box center [423, 94] width 533 height 58
click at [193, 43] on button "< Back to results" at bounding box center [190, 45] width 67 height 20
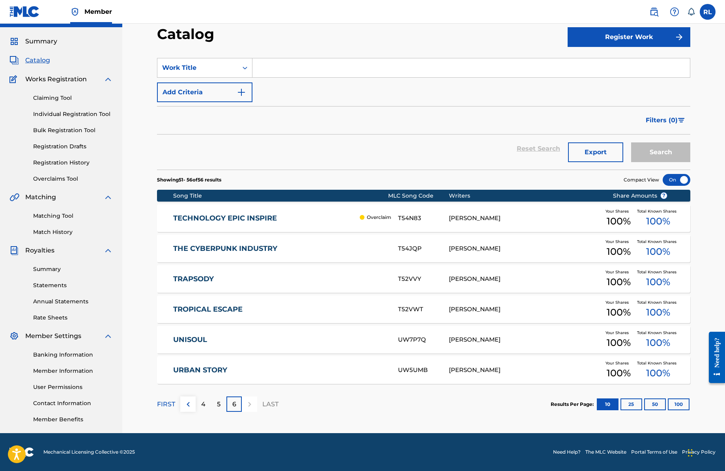
click at [68, 215] on link "Matching Tool" at bounding box center [73, 216] width 80 height 8
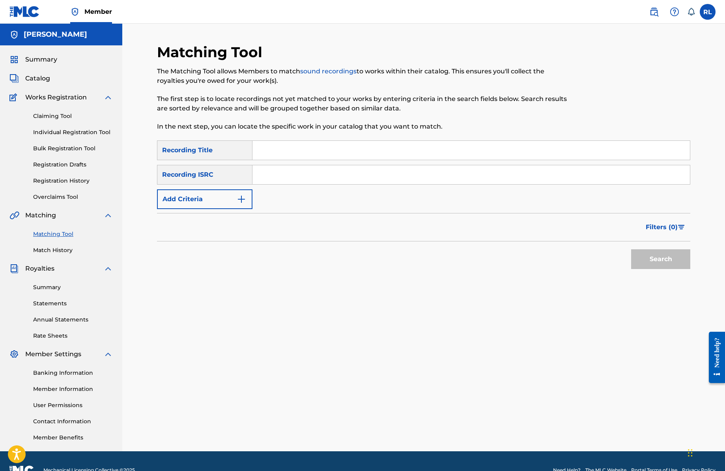
click at [284, 153] on input "Search Form" at bounding box center [470, 150] width 437 height 19
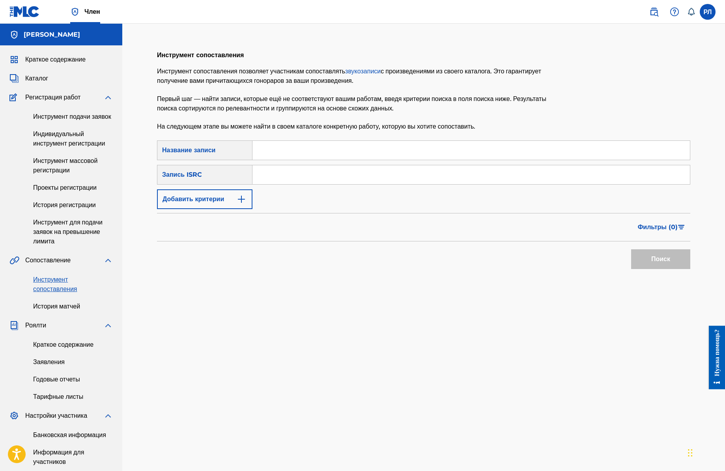
click at [308, 154] on input "Форма поиска" at bounding box center [470, 150] width 437 height 19
paste input "TECHNOLOGY EPIC INSPIRE"
type input "TECHNOLOGY EPIC INSPIRE"
click at [662, 261] on font "Поиск" at bounding box center [660, 258] width 19 height 7
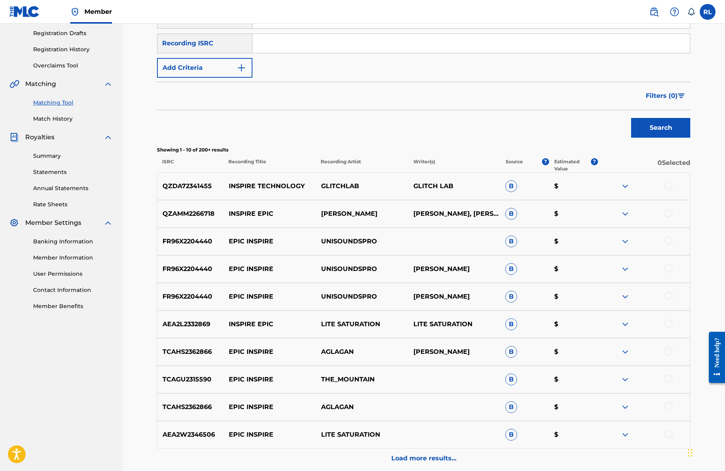
scroll to position [135, 0]
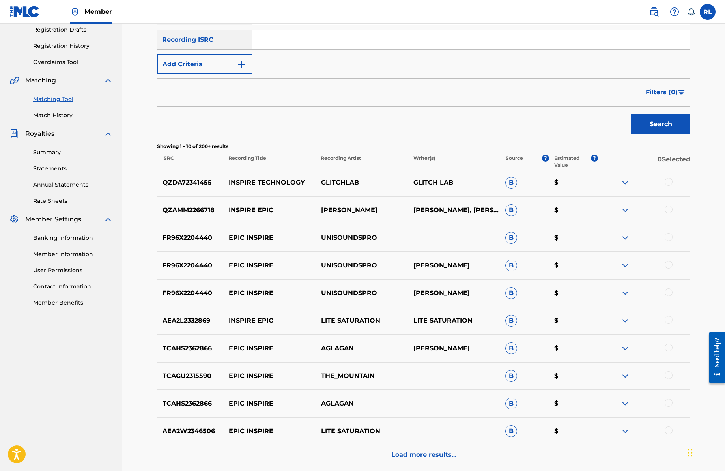
click at [425, 457] on p "Load more results..." at bounding box center [423, 454] width 65 height 9
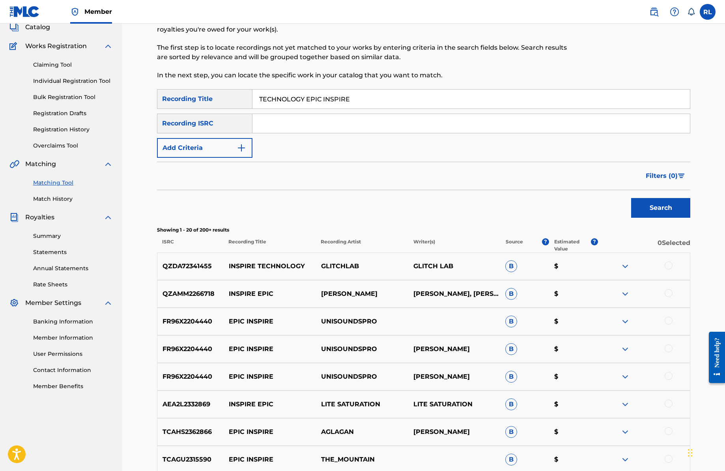
scroll to position [0, 0]
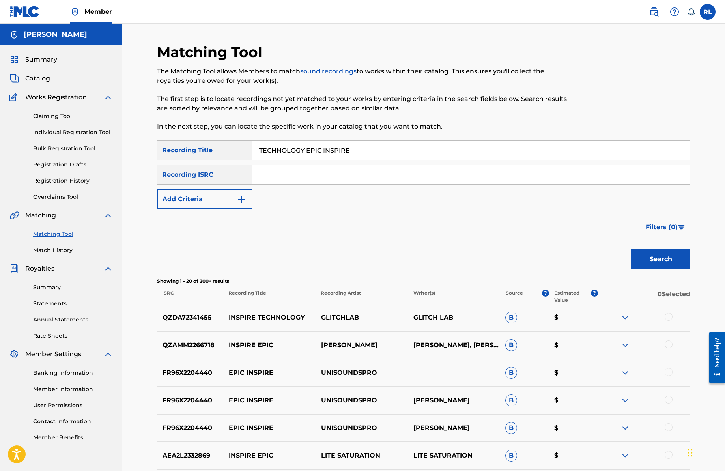
click at [304, 175] on input "Search Form" at bounding box center [470, 174] width 437 height 19
type input "Puma Tunes"
click at [656, 260] on button "Search" at bounding box center [660, 259] width 59 height 20
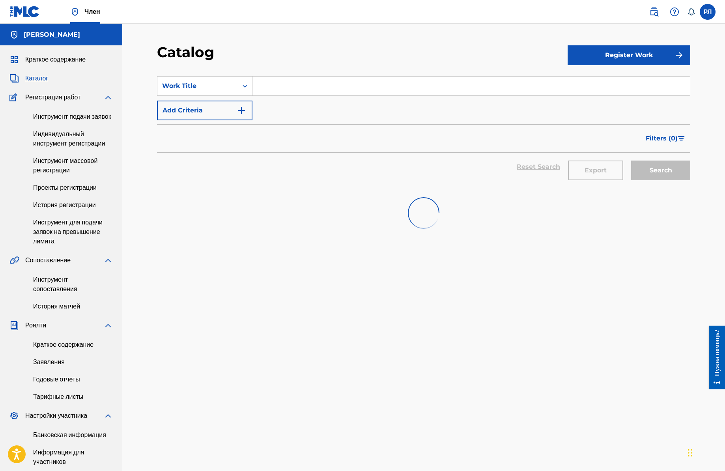
scroll to position [18, 0]
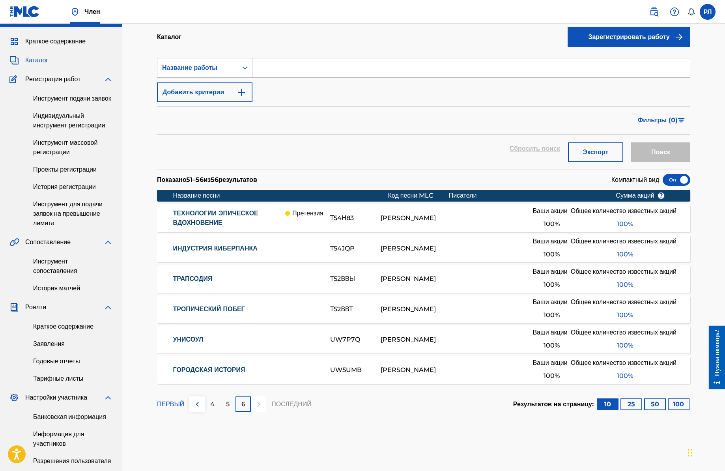
click at [330, 215] on font "Т54Н83" at bounding box center [342, 217] width 24 height 7
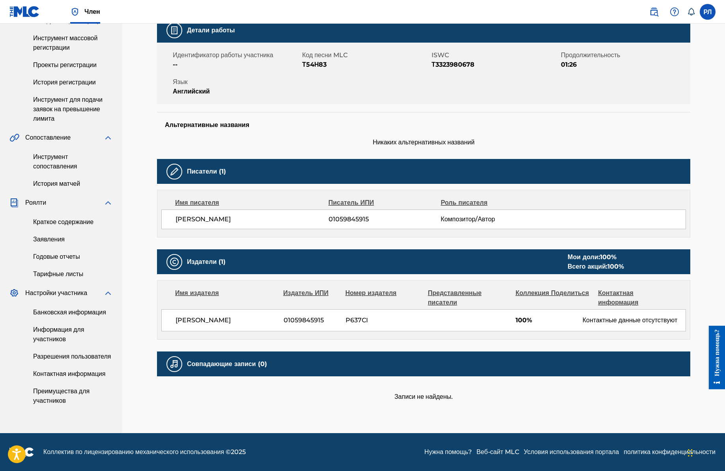
scroll to position [145, 0]
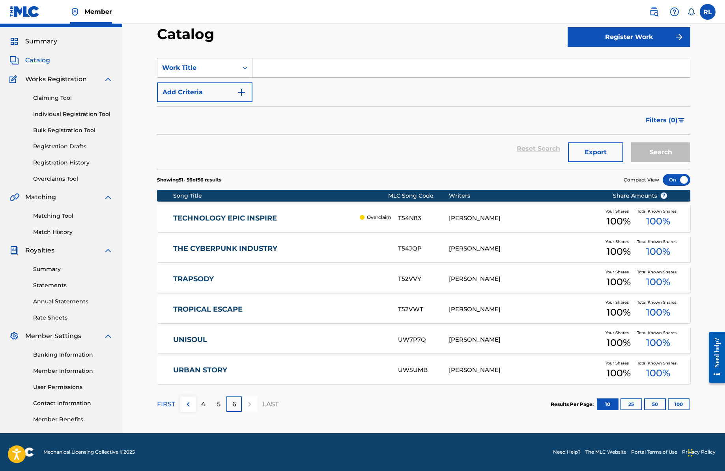
click at [56, 272] on link "Summary" at bounding box center [73, 269] width 80 height 8
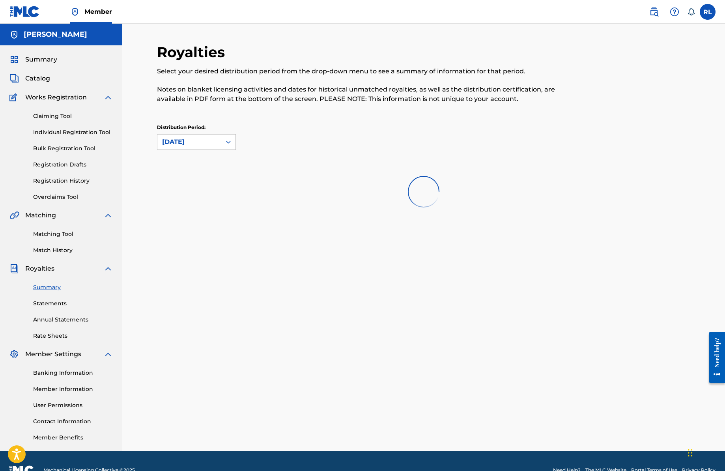
click at [58, 303] on link "Statements" at bounding box center [73, 303] width 80 height 8
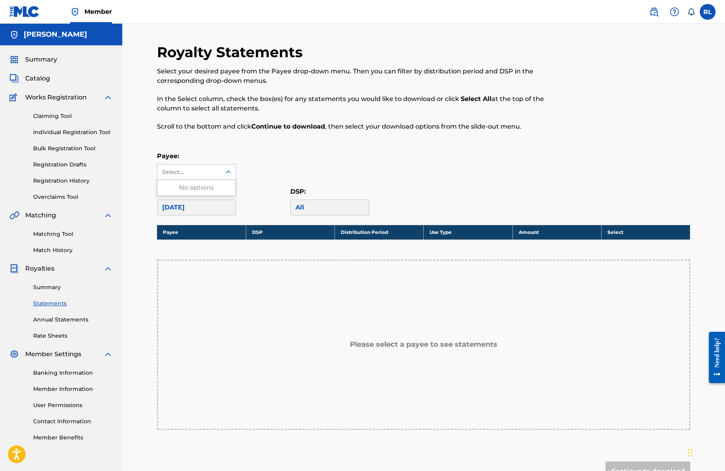
click at [224, 171] on div at bounding box center [228, 172] width 14 height 14
click at [314, 146] on div "Royalty Statements Select your desired payee from the Payee drop-down menu. The…" at bounding box center [423, 277] width 533 height 469
click at [82, 320] on link "Annual Statements" at bounding box center [73, 319] width 80 height 8
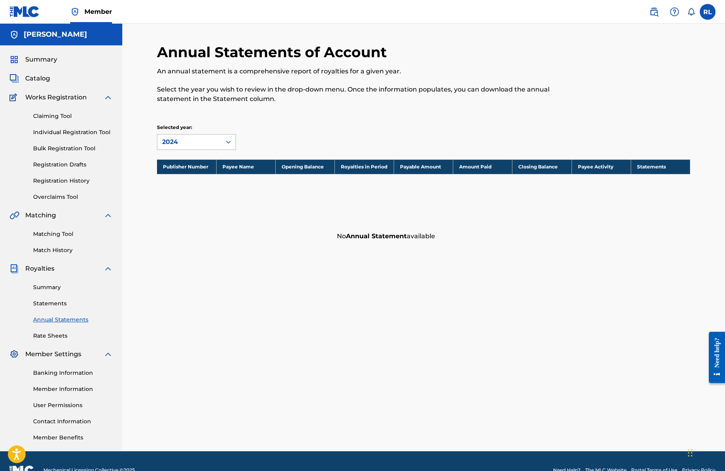
click at [217, 143] on div "2024" at bounding box center [189, 141] width 64 height 15
click at [204, 160] on div "2024" at bounding box center [196, 160] width 78 height 20
click at [59, 337] on link "Rate Sheets" at bounding box center [73, 336] width 80 height 8
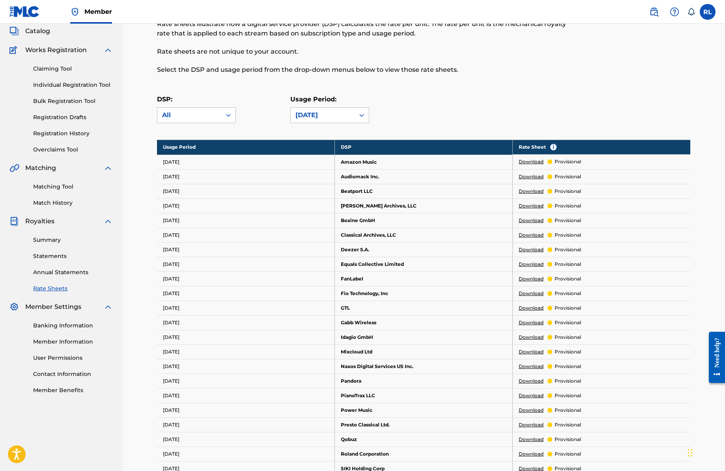
scroll to position [19, 0]
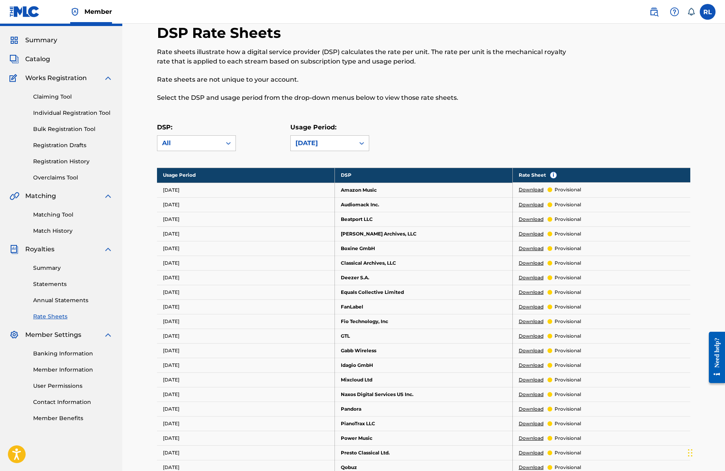
click at [67, 96] on link "Claiming Tool" at bounding box center [73, 97] width 80 height 8
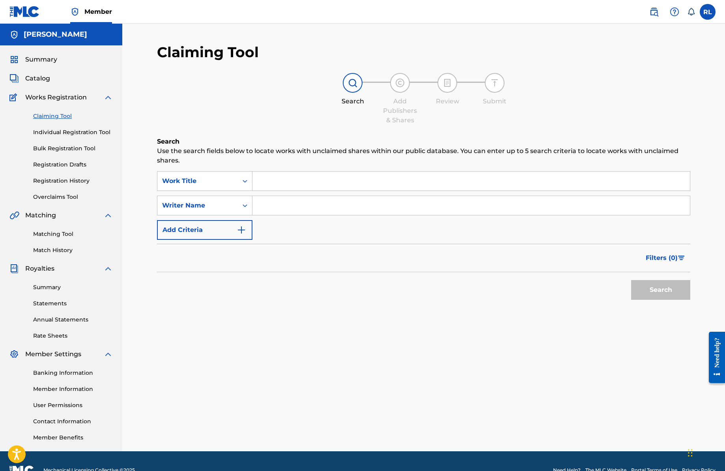
click at [279, 184] on input "Search Form" at bounding box center [470, 180] width 437 height 19
paste input "TECHNOLOGY EPIC INSPIRE"
type input "TECHNOLOGY EPIC INSPIRE"
click at [661, 289] on button "Search" at bounding box center [660, 290] width 59 height 20
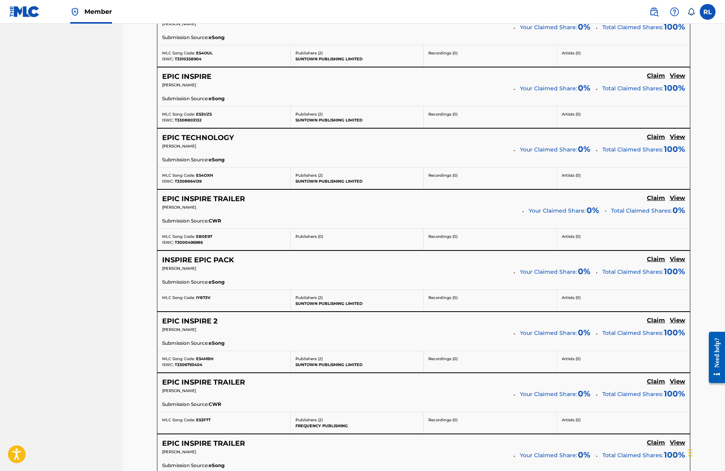
scroll to position [573, 0]
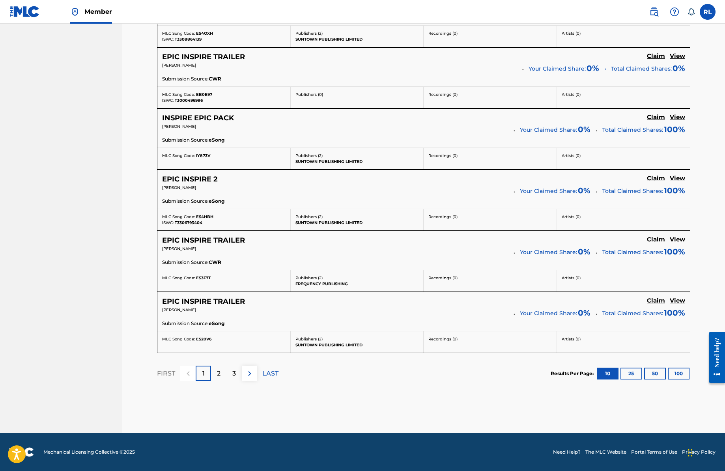
click at [220, 374] on div "2" at bounding box center [218, 372] width 15 height 15
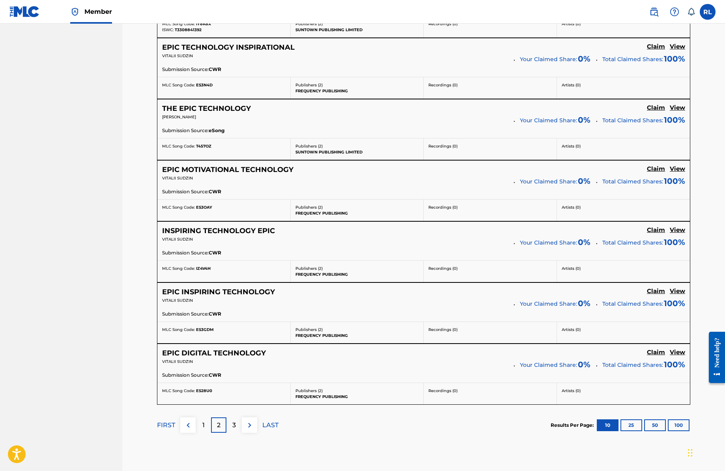
scroll to position [534, 0]
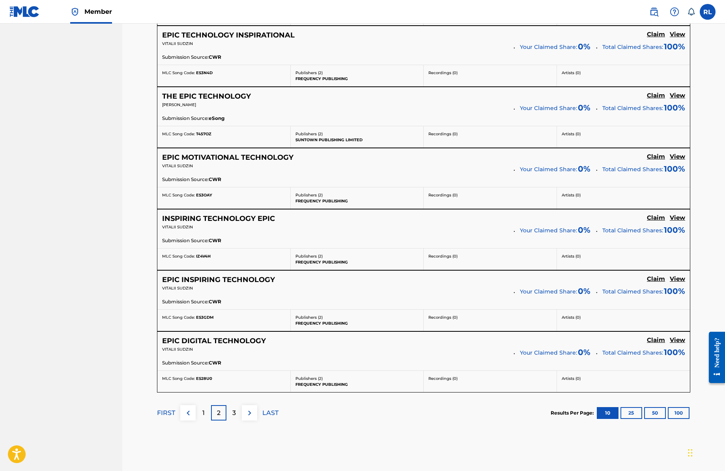
click at [233, 412] on p "3" at bounding box center [234, 412] width 4 height 9
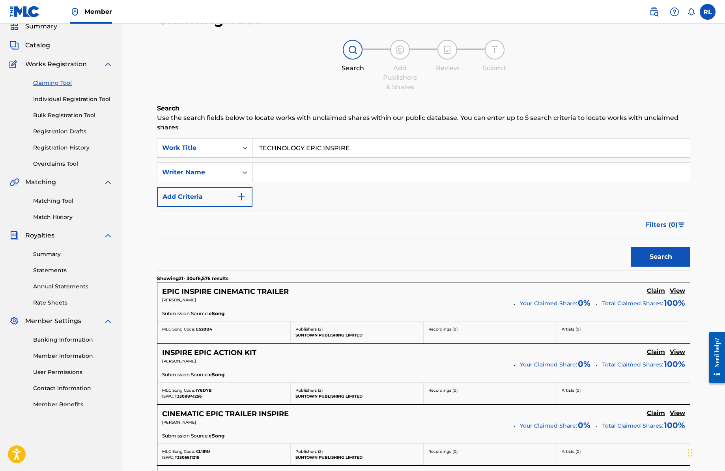
scroll to position [48, 0]
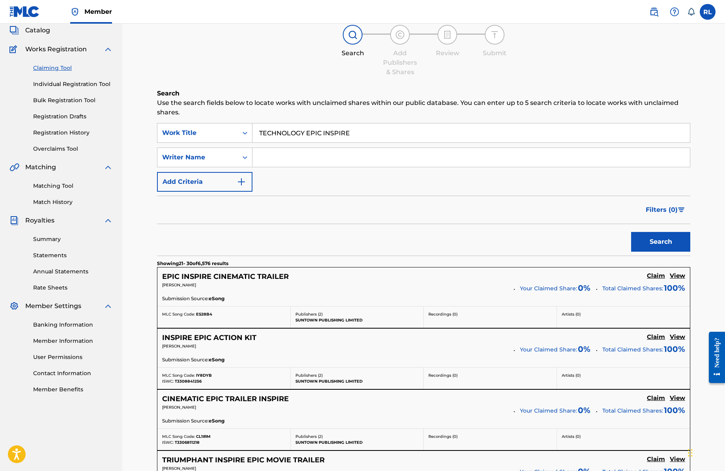
click at [103, 86] on link "Individual Registration Tool" at bounding box center [73, 84] width 80 height 8
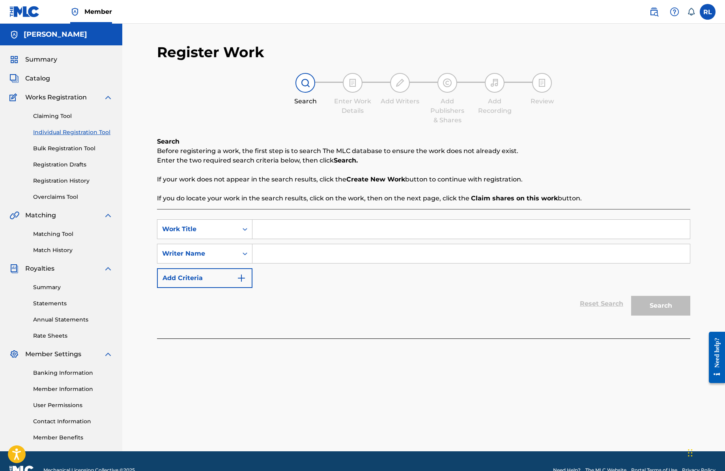
click at [315, 237] on input "Search Form" at bounding box center [470, 229] width 437 height 19
paste input "TECHNOLOGY EPIC INSPIRE"
type input "TECHNOLOGY EPIC INSPIRE"
click at [304, 251] on input "Search Form" at bounding box center [470, 253] width 437 height 19
type input "з"
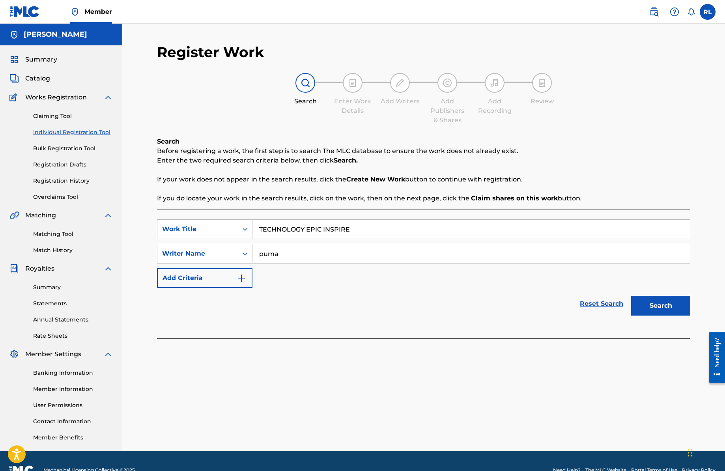
type input "puma"
click at [654, 307] on button "Search" at bounding box center [660, 306] width 59 height 20
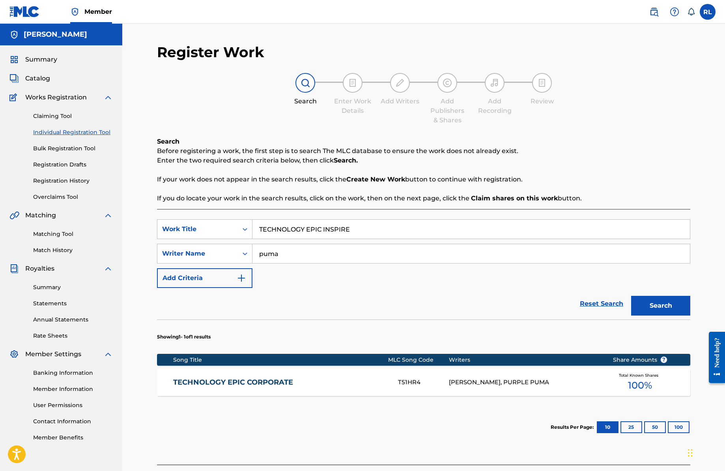
click at [48, 80] on span "Catalog" at bounding box center [37, 78] width 25 height 9
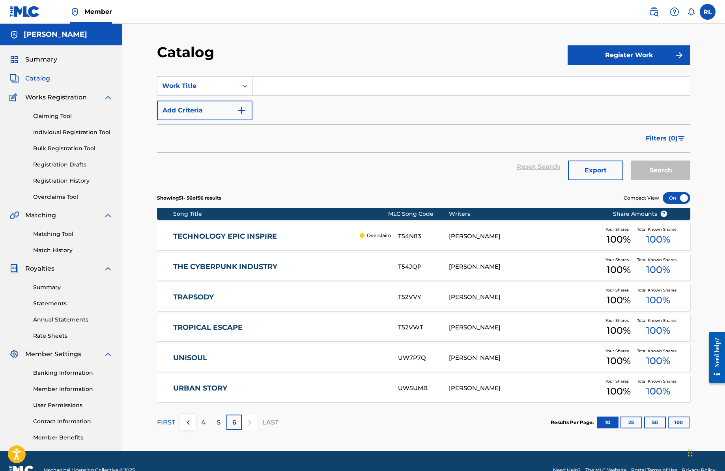
click at [380, 234] on p "Overclaim" at bounding box center [379, 235] width 24 height 7
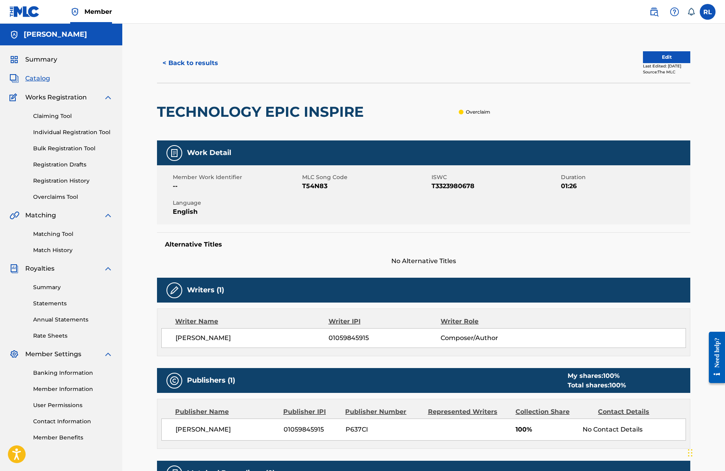
click at [74, 97] on span "Works Registration" at bounding box center [55, 97] width 61 height 9
click at [109, 97] on img at bounding box center [107, 97] width 9 height 9
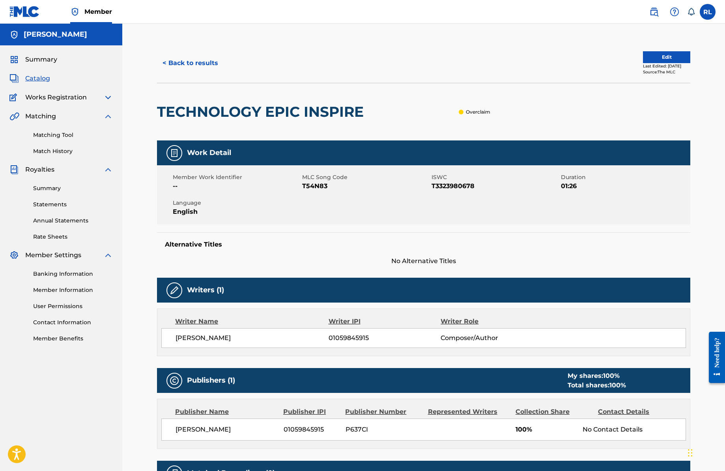
click at [51, 188] on link "Summary" at bounding box center [73, 188] width 80 height 8
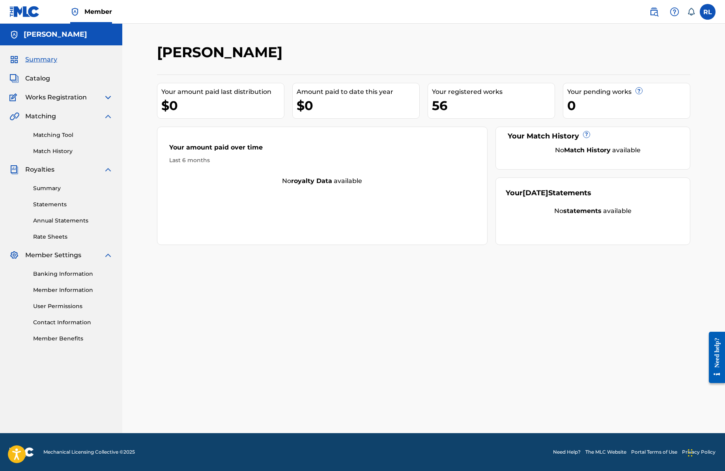
click at [108, 96] on img at bounding box center [107, 97] width 9 height 9
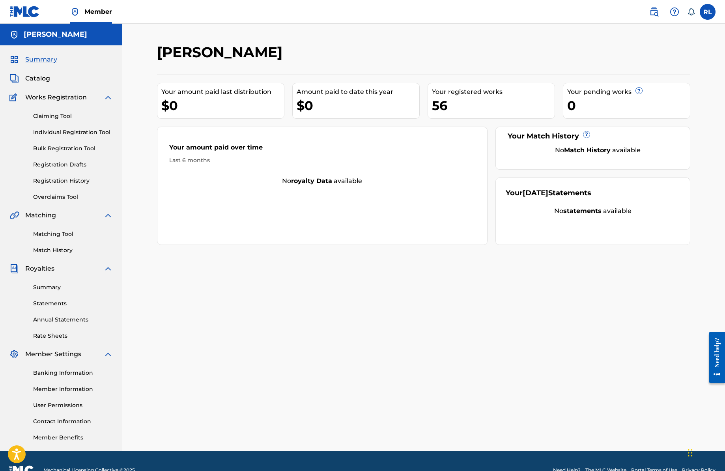
click at [73, 197] on link "Overclaims Tool" at bounding box center [73, 197] width 80 height 8
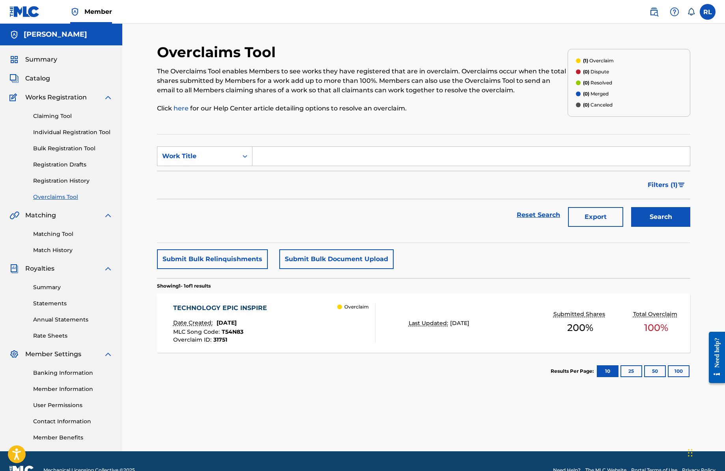
click at [357, 395] on div "Overclaims Tool The Overclaims Tool enables Members to see works they have regi…" at bounding box center [423, 247] width 533 height 408
click at [317, 322] on div "TECHNOLOGY EPIC INSPIRE Date Created: July 30, 2025 MLC Song Code : T54N83 Over…" at bounding box center [274, 322] width 203 height 39
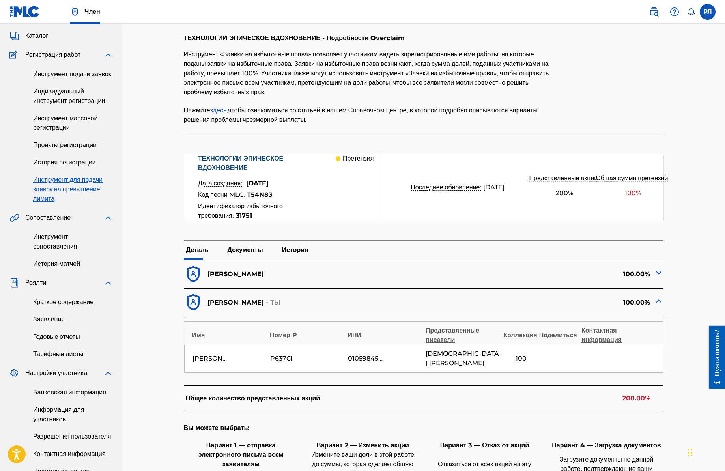
scroll to position [46, 0]
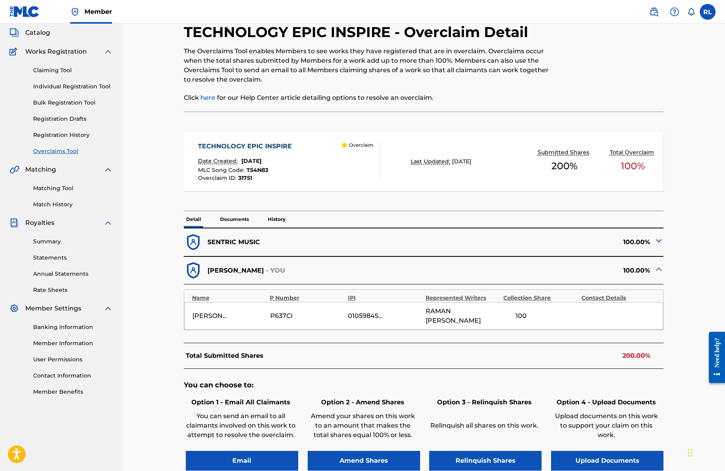
click at [658, 238] on img at bounding box center [658, 240] width 9 height 9
